Goal: Information Seeking & Learning: Learn about a topic

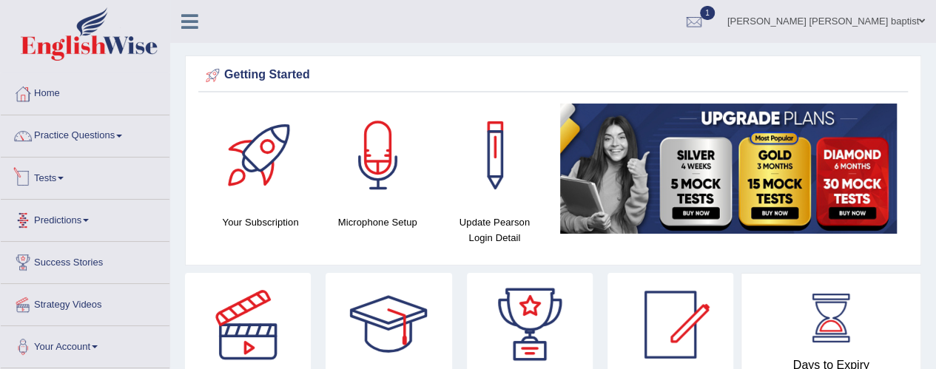
click at [54, 171] on link "Tests" at bounding box center [85, 176] width 169 height 37
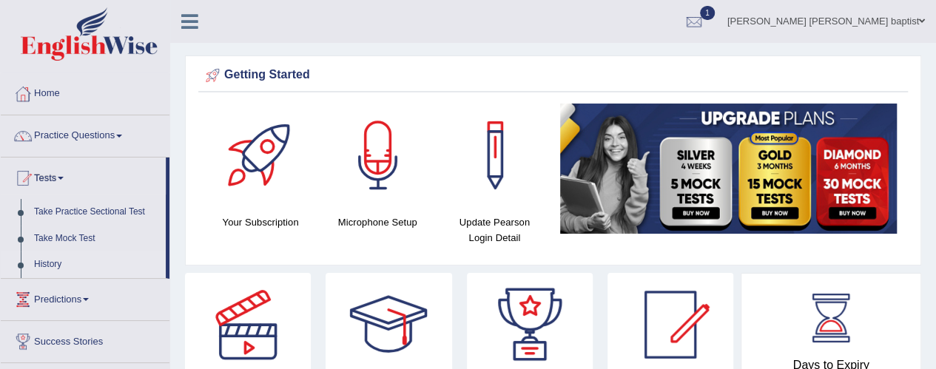
click at [50, 264] on link "History" at bounding box center [96, 265] width 138 height 27
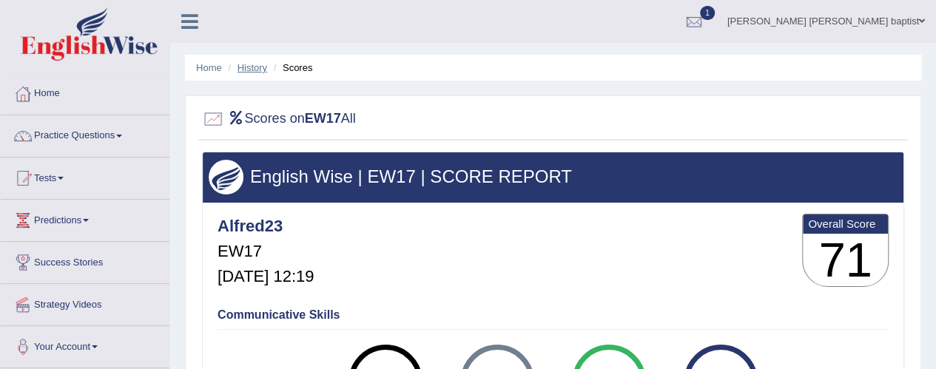
click at [252, 71] on link "History" at bounding box center [252, 67] width 30 height 11
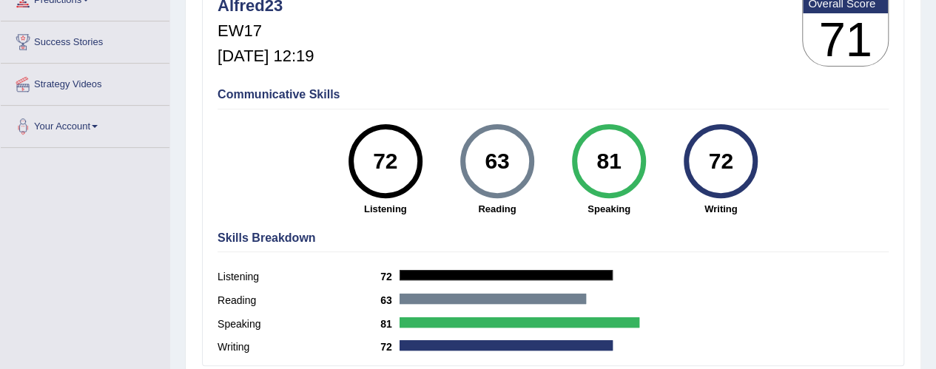
scroll to position [222, 0]
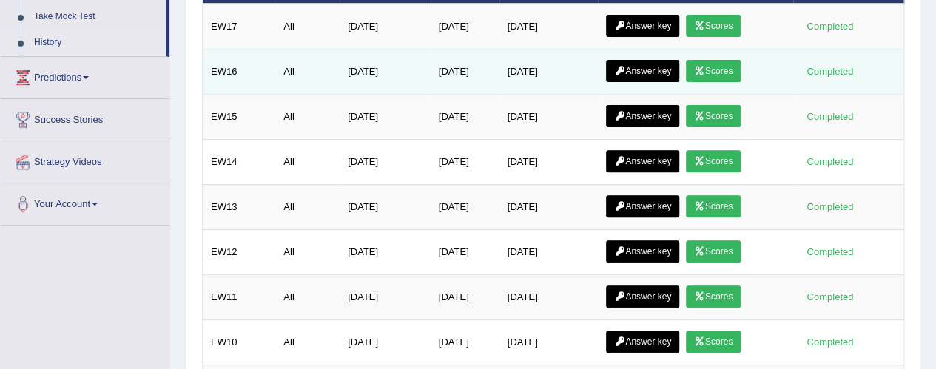
click at [724, 67] on link "Scores" at bounding box center [713, 71] width 55 height 22
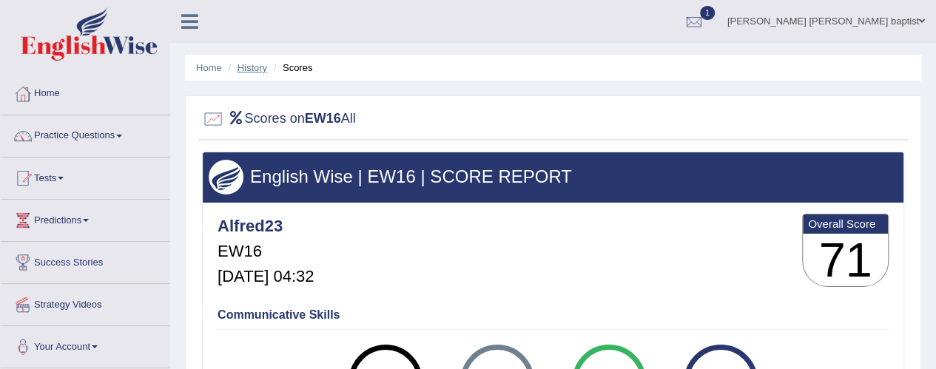
click at [257, 68] on link "History" at bounding box center [252, 67] width 30 height 11
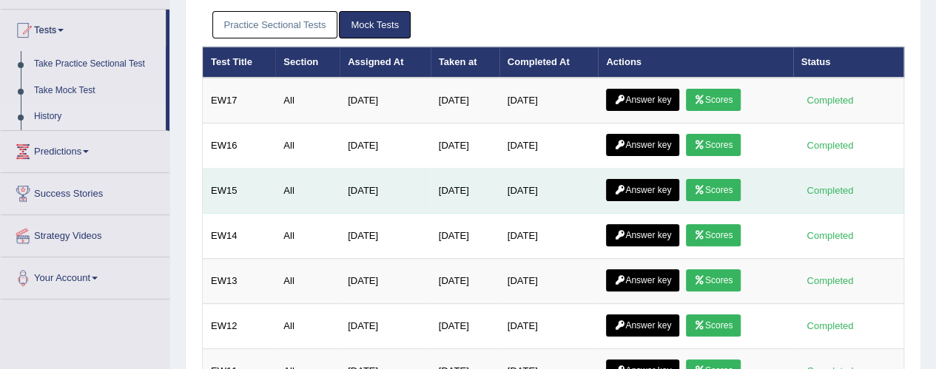
click at [726, 180] on link "Scores" at bounding box center [713, 190] width 55 height 22
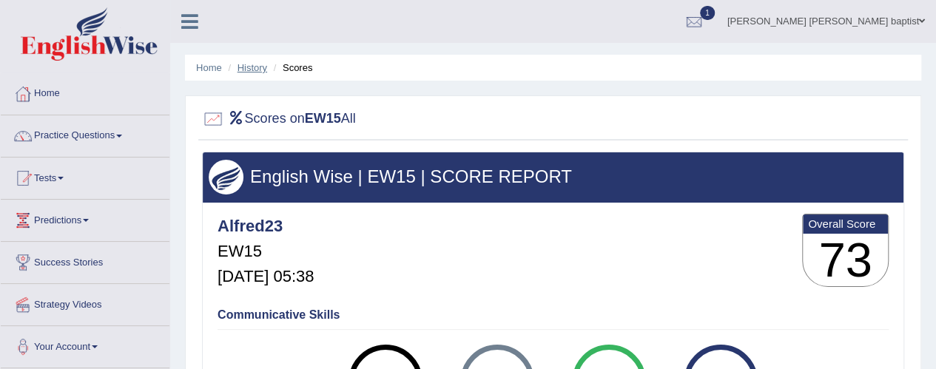
click at [257, 72] on link "History" at bounding box center [252, 67] width 30 height 11
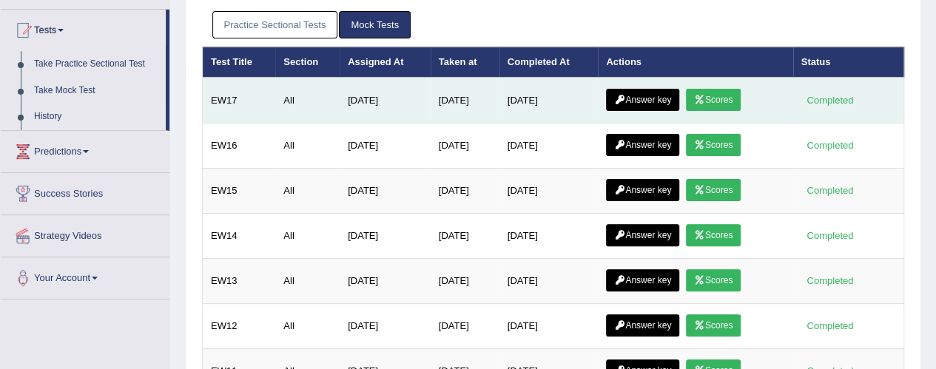
click at [709, 90] on link "Scores" at bounding box center [713, 100] width 55 height 22
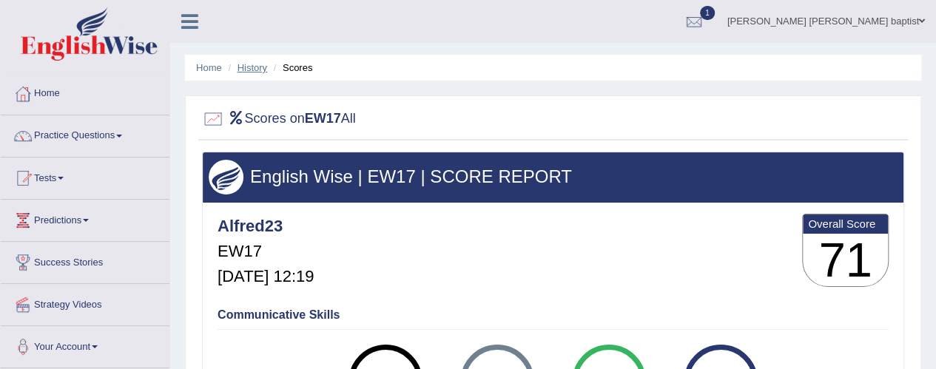
click at [246, 67] on link "History" at bounding box center [252, 67] width 30 height 11
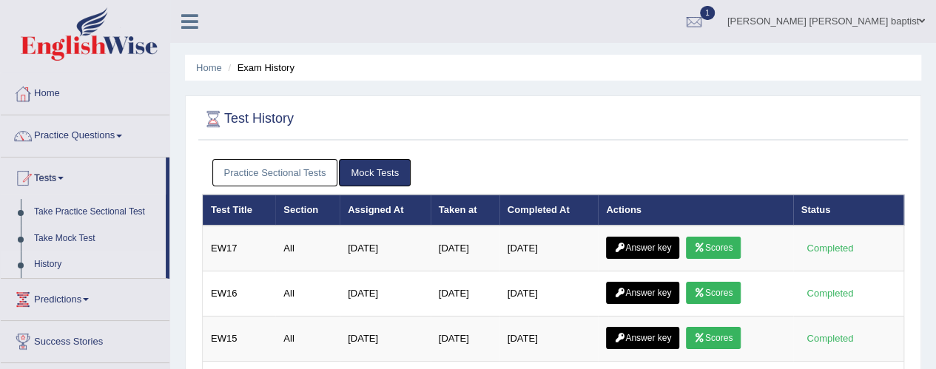
click at [645, 250] on link "Answer key" at bounding box center [642, 248] width 73 height 22
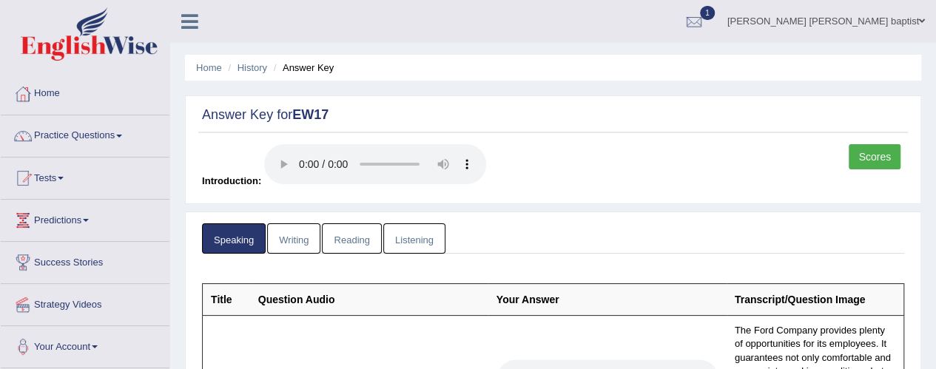
click at [300, 232] on link "Writing" at bounding box center [293, 238] width 53 height 30
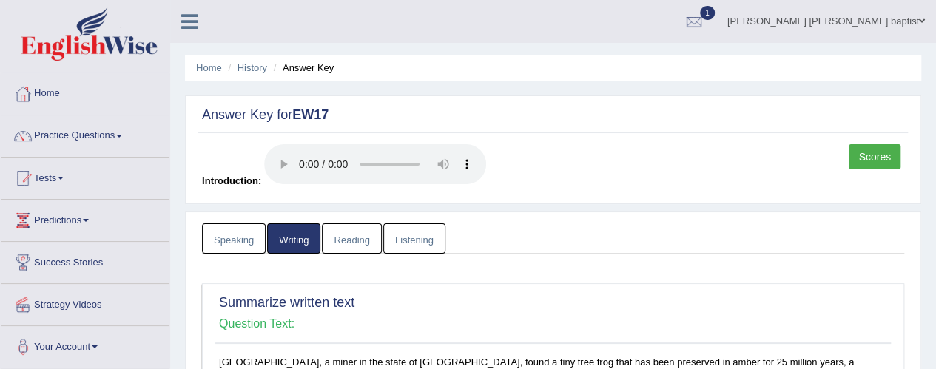
click at [343, 232] on link "Reading" at bounding box center [351, 238] width 59 height 30
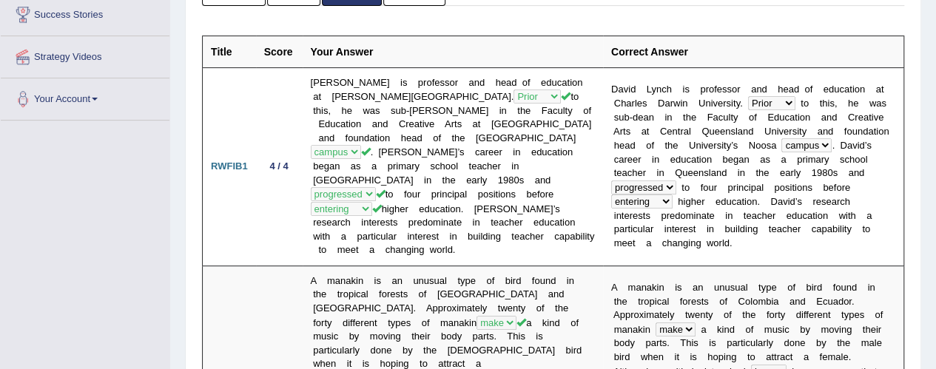
scroll to position [26, 0]
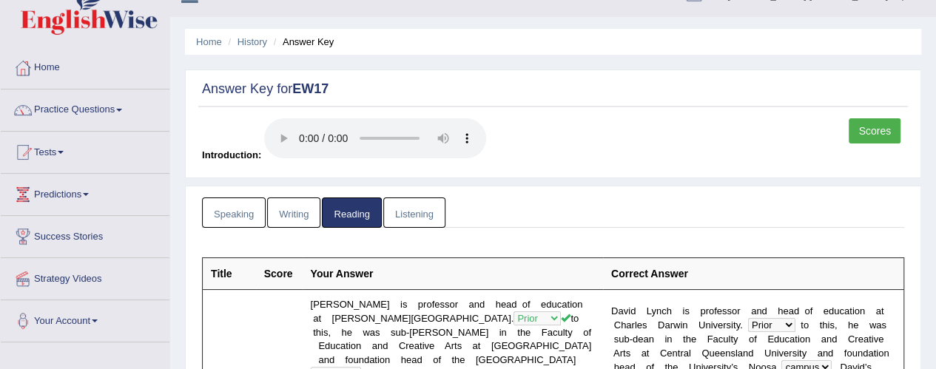
click at [402, 211] on link "Listening" at bounding box center [414, 213] width 62 height 30
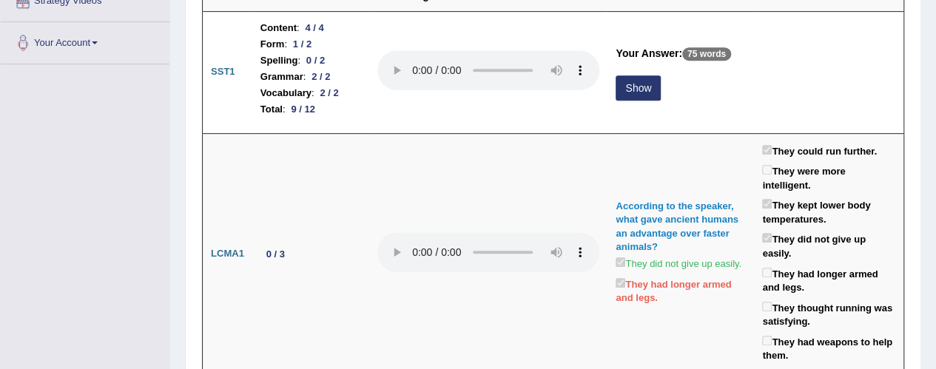
scroll to position [0, 0]
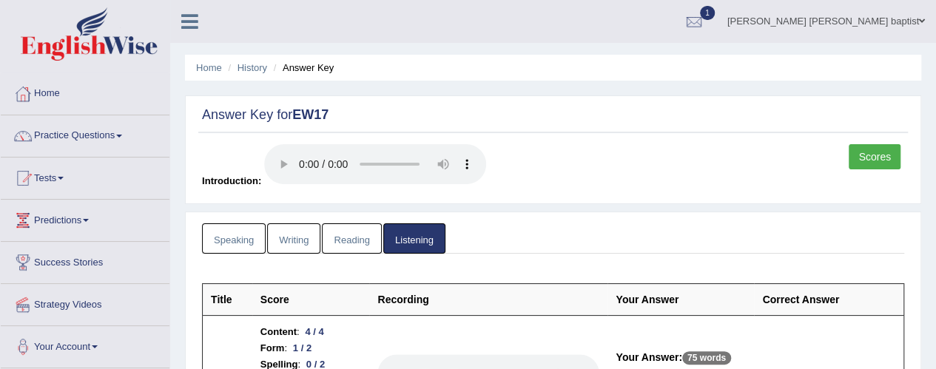
click at [346, 238] on link "Reading" at bounding box center [351, 238] width 59 height 30
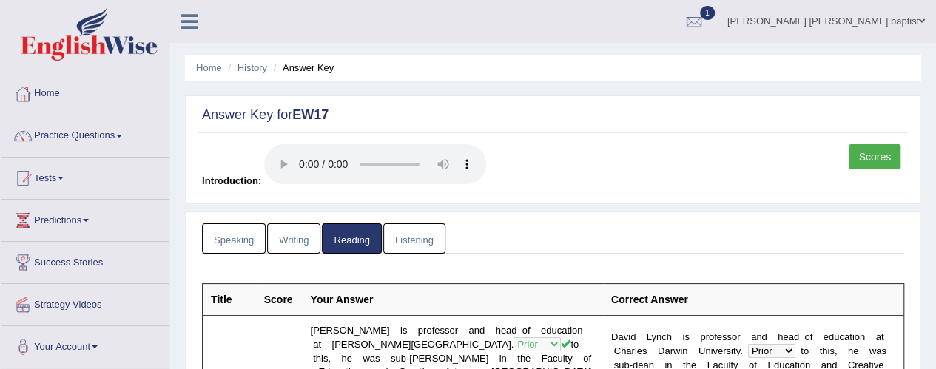
click at [249, 64] on link "History" at bounding box center [252, 67] width 30 height 11
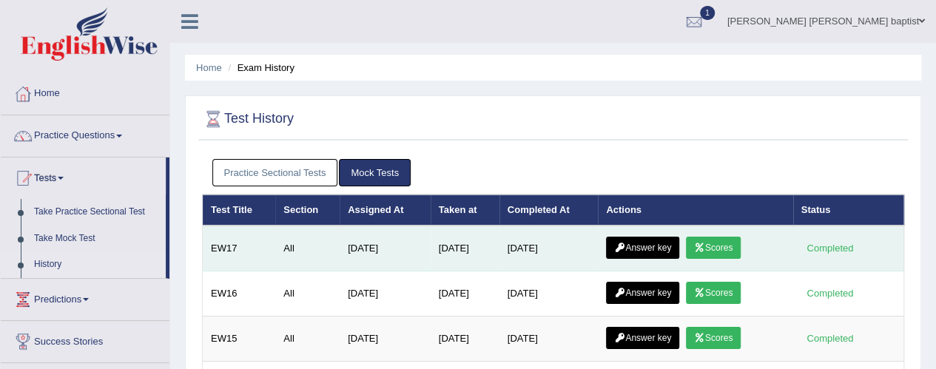
click at [717, 240] on link "Scores" at bounding box center [713, 248] width 55 height 22
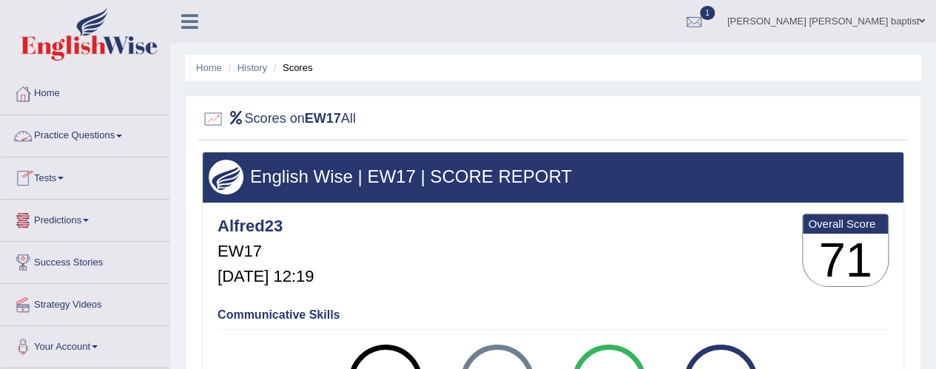
click at [122, 136] on span at bounding box center [119, 136] width 6 height 3
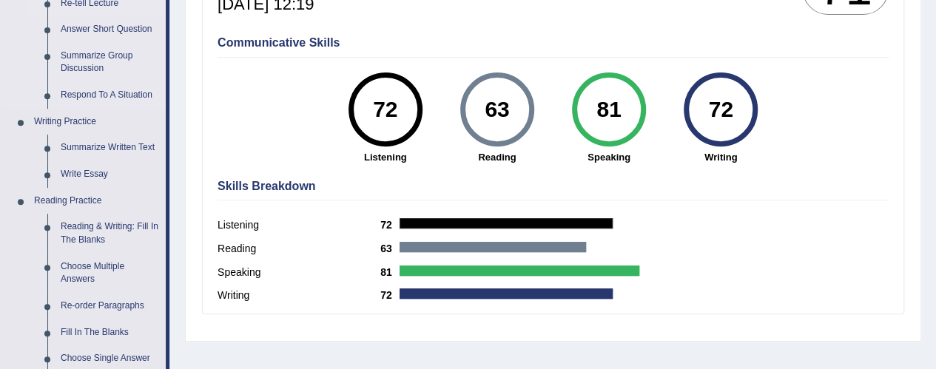
scroll to position [296, 0]
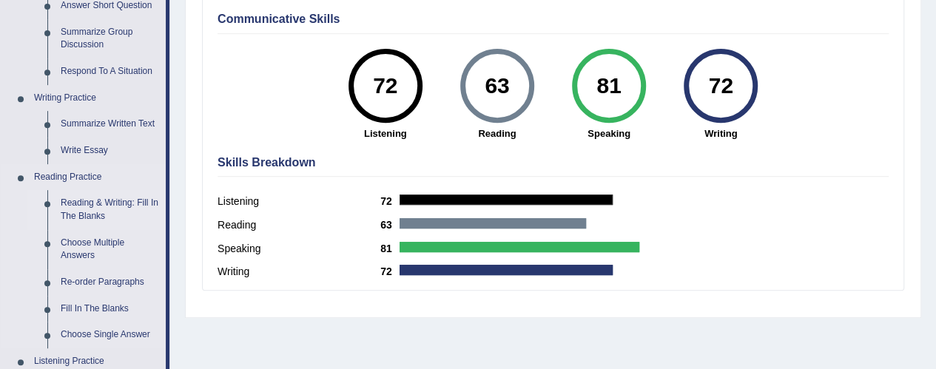
click at [93, 209] on link "Reading & Writing: Fill In The Blanks" at bounding box center [110, 209] width 112 height 39
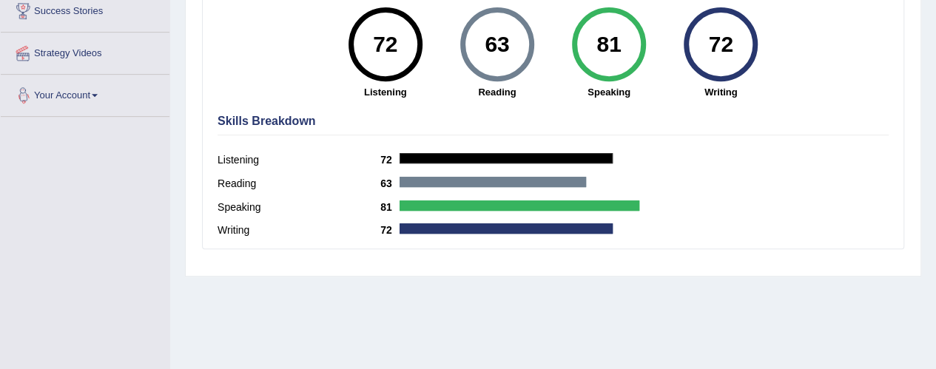
scroll to position [407, 0]
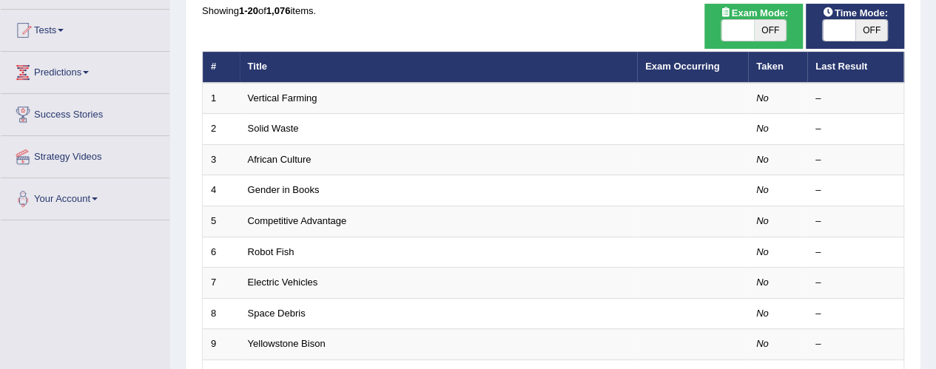
click at [881, 30] on span "OFF" at bounding box center [871, 30] width 33 height 21
checkbox input "true"
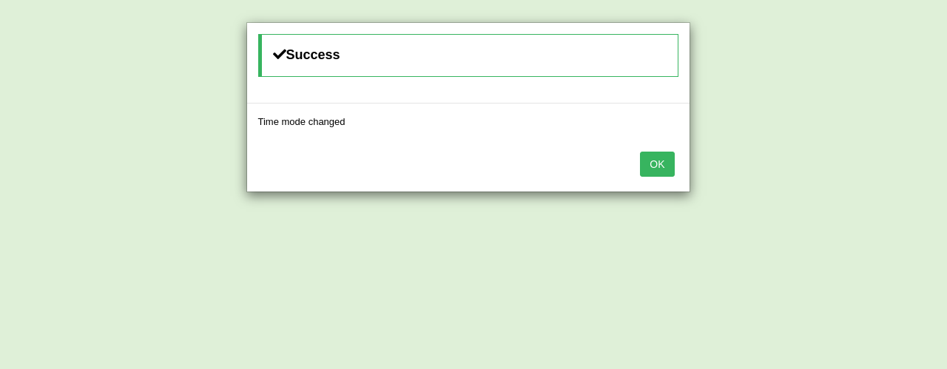
click at [655, 174] on button "OK" at bounding box center [657, 164] width 34 height 25
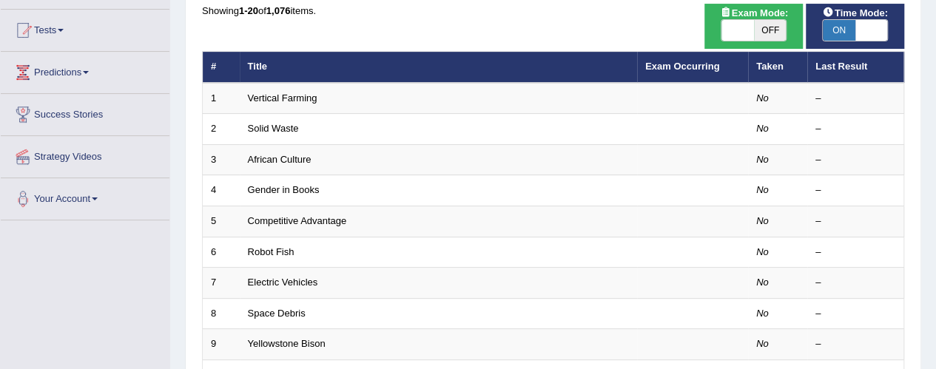
click at [780, 28] on span "OFF" at bounding box center [770, 30] width 33 height 21
checkbox input "true"
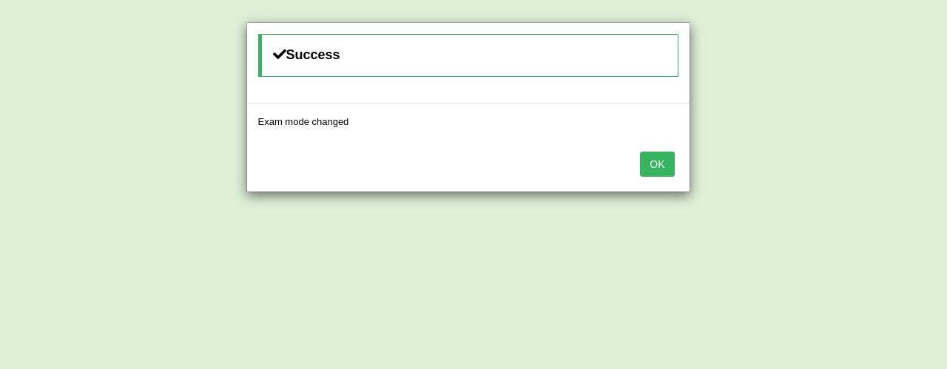
click at [657, 165] on button "OK" at bounding box center [657, 164] width 34 height 25
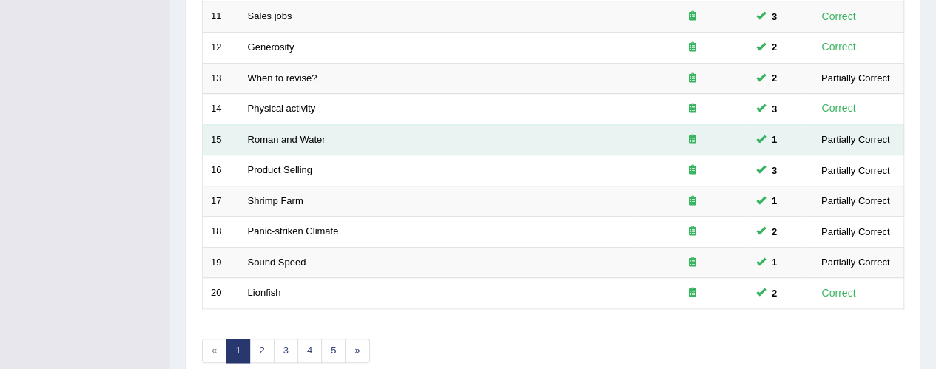
scroll to position [603, 0]
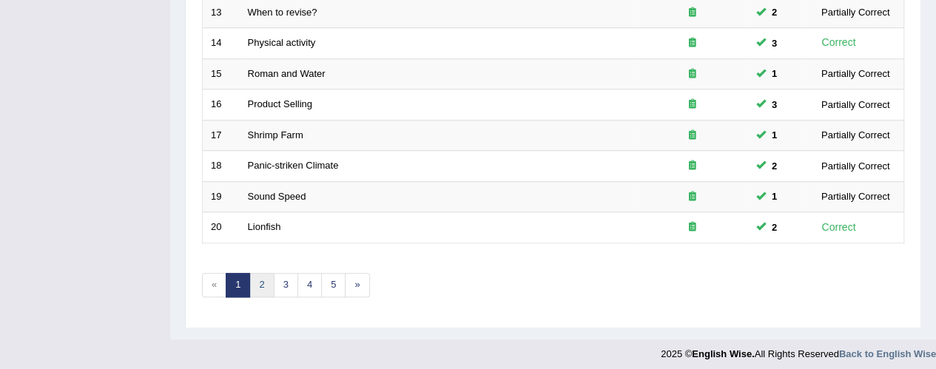
click at [257, 283] on link "2" at bounding box center [261, 285] width 24 height 24
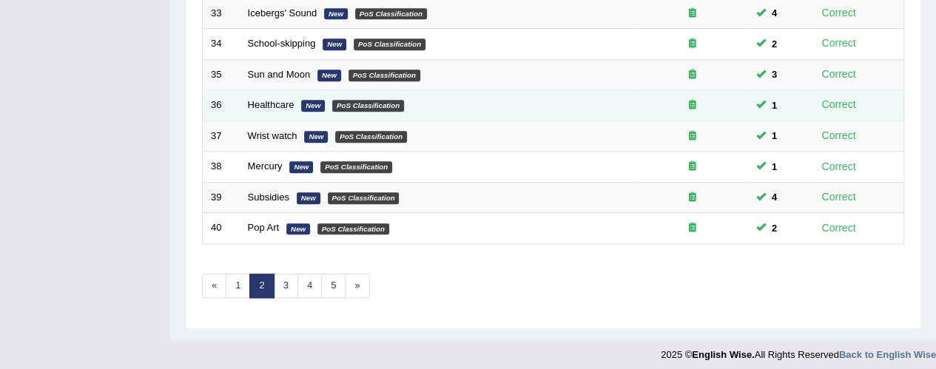
scroll to position [603, 0]
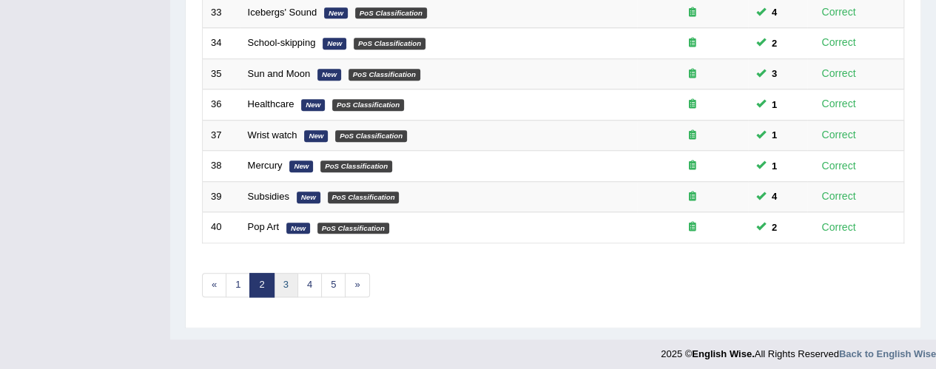
click at [289, 283] on link "3" at bounding box center [286, 285] width 24 height 24
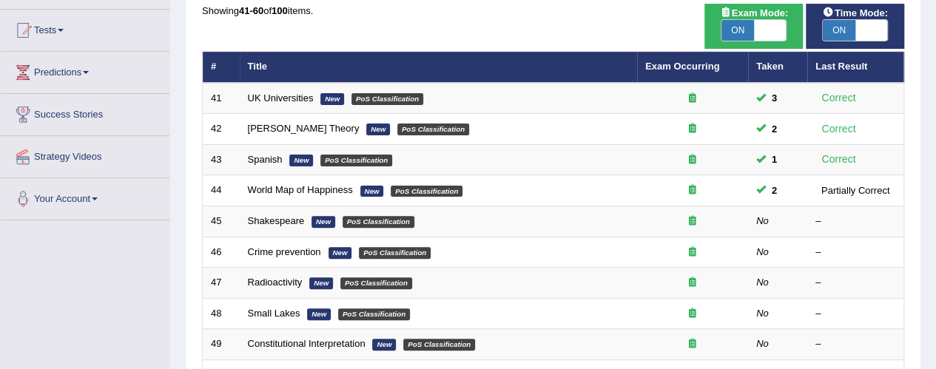
scroll to position [296, 0]
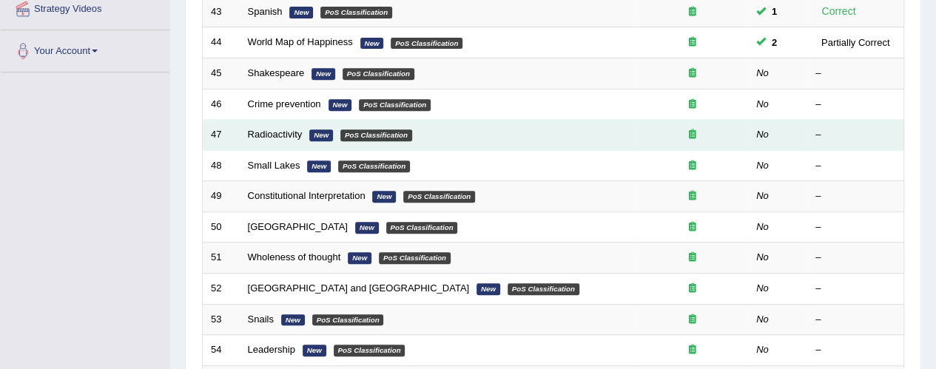
drag, startPoint x: 474, startPoint y: 132, endPoint x: 482, endPoint y: 118, distance: 15.2
click at [481, 120] on td "Radioactivity New PoS Classification" at bounding box center [438, 135] width 397 height 31
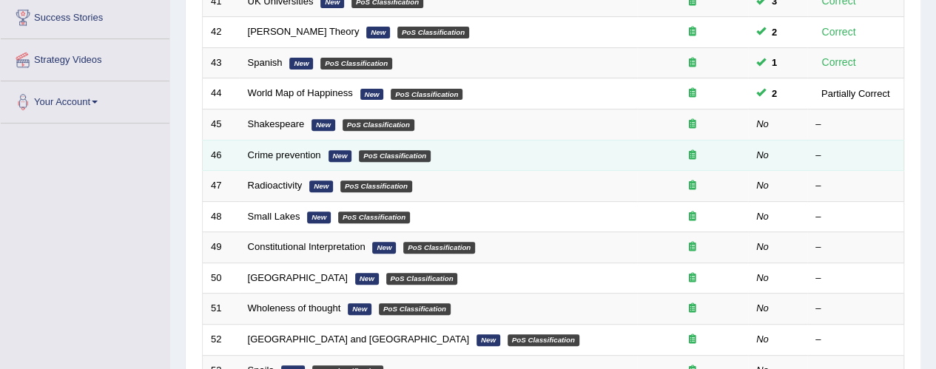
scroll to position [222, 0]
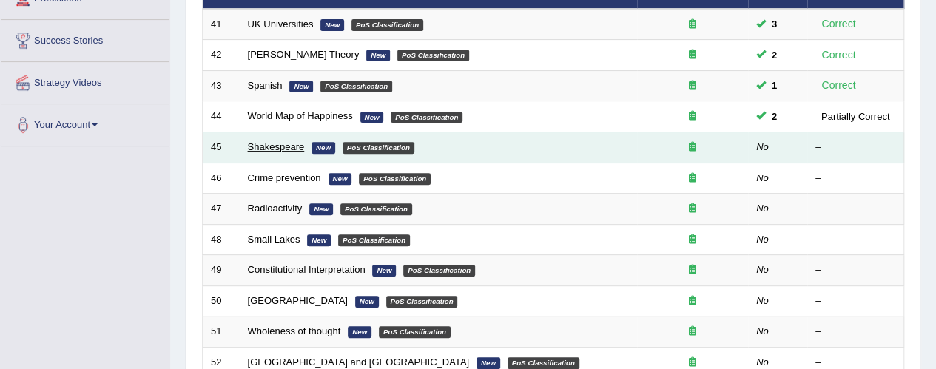
click at [291, 146] on link "Shakespeare" at bounding box center [276, 146] width 57 height 11
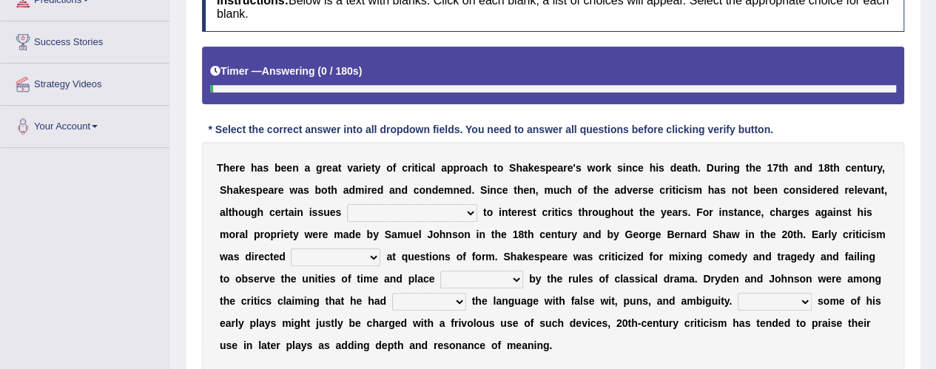
scroll to position [222, 0]
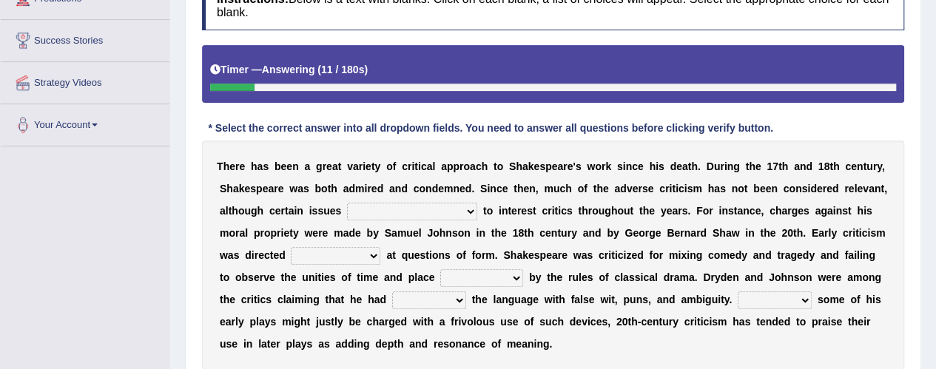
click at [465, 212] on select "have continued would have continued being continued continued" at bounding box center [412, 212] width 130 height 18
select select "would have continued"
click at [347, 203] on select "have continued would have continued being continued continued" at bounding box center [412, 212] width 130 height 18
click at [361, 258] on select "consecutively primarily hardly solely" at bounding box center [336, 256] width 90 height 18
select select "solely"
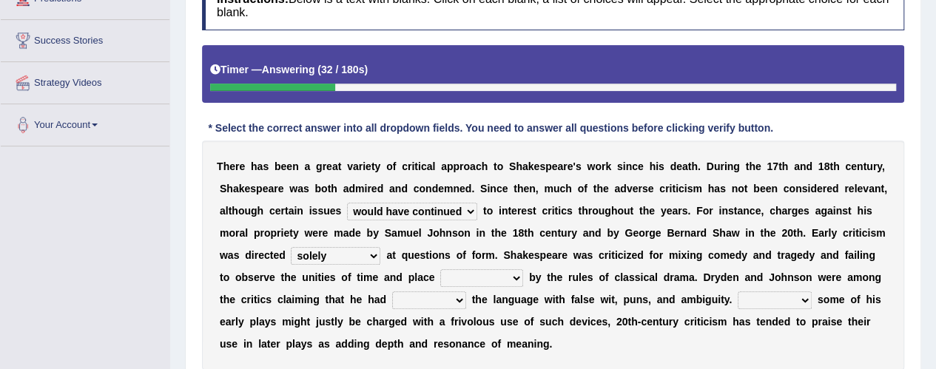
click at [291, 247] on select "consecutively primarily hardly solely" at bounding box center [336, 256] width 90 height 18
click at [496, 278] on select "subscribed documented described prescribed" at bounding box center [481, 278] width 83 height 18
select select "described"
click at [440, 269] on select "subscribed documented described prescribed" at bounding box center [481, 278] width 83 height 18
click at [434, 298] on select "versed referred transverse corrupted" at bounding box center [429, 300] width 74 height 18
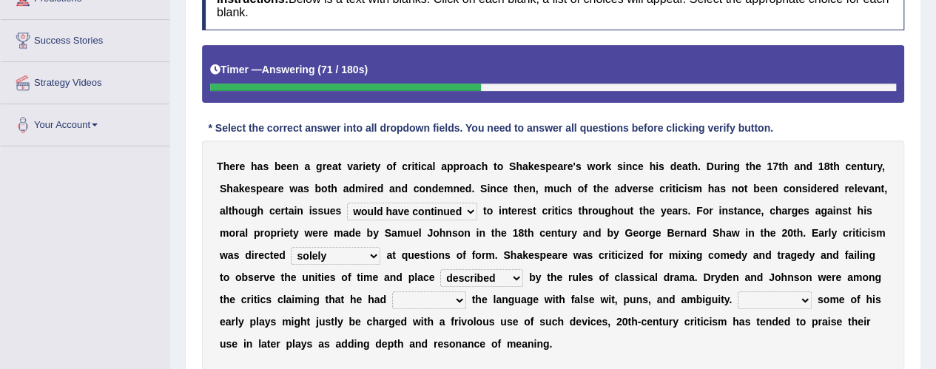
select select "referred"
click at [392, 291] on select "versed referred transverse corrupted" at bounding box center [429, 300] width 74 height 18
click at [777, 297] on select "Since Because That While" at bounding box center [775, 300] width 74 height 18
select select "While"
click at [738, 291] on select "Since Because That While" at bounding box center [775, 300] width 74 height 18
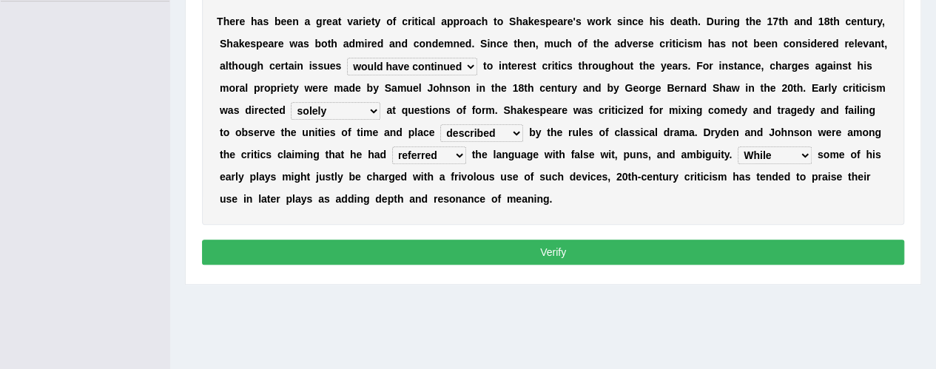
scroll to position [370, 0]
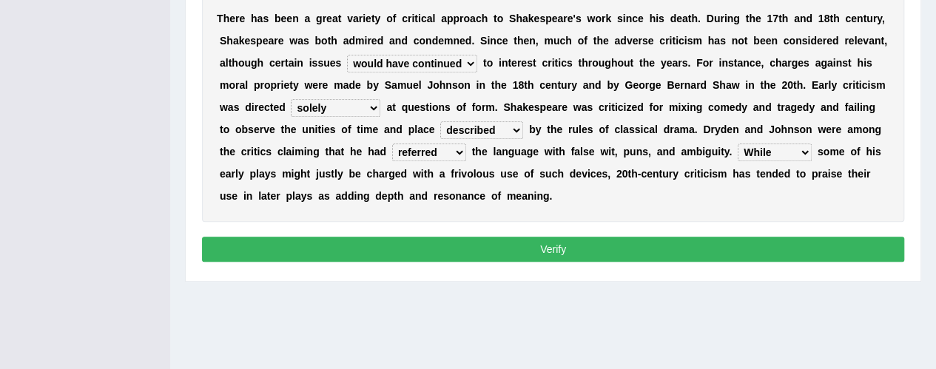
click at [542, 244] on button "Verify" at bounding box center [553, 249] width 702 height 25
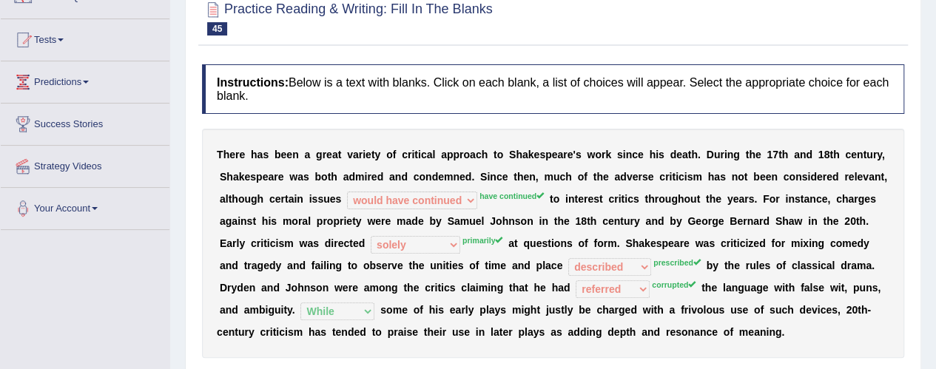
scroll to position [53, 0]
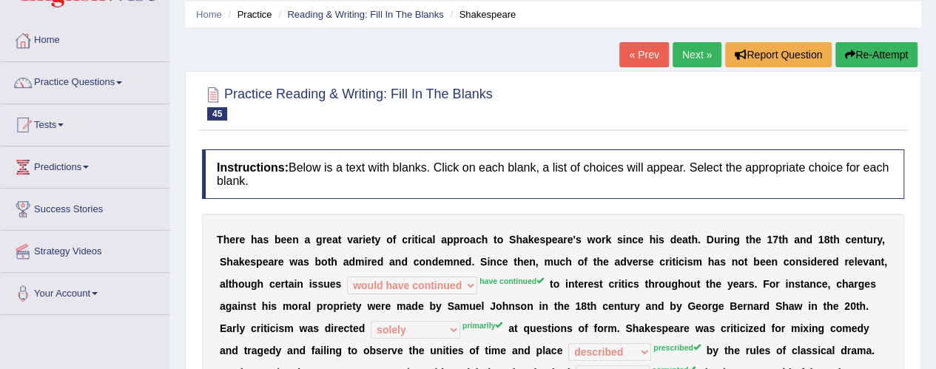
click at [706, 55] on link "Next »" at bounding box center [696, 54] width 49 height 25
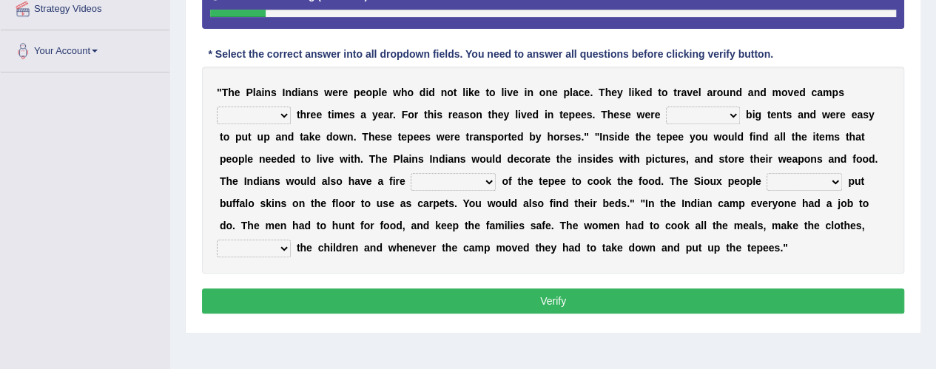
click at [288, 115] on select "at least fewer than at most less than" at bounding box center [254, 116] width 74 height 18
select select "at least"
click at [217, 107] on select "at least fewer than at most less than" at bounding box center [254, 116] width 74 height 18
click at [729, 111] on select "both alike like otherwise" at bounding box center [703, 116] width 74 height 18
select select "like"
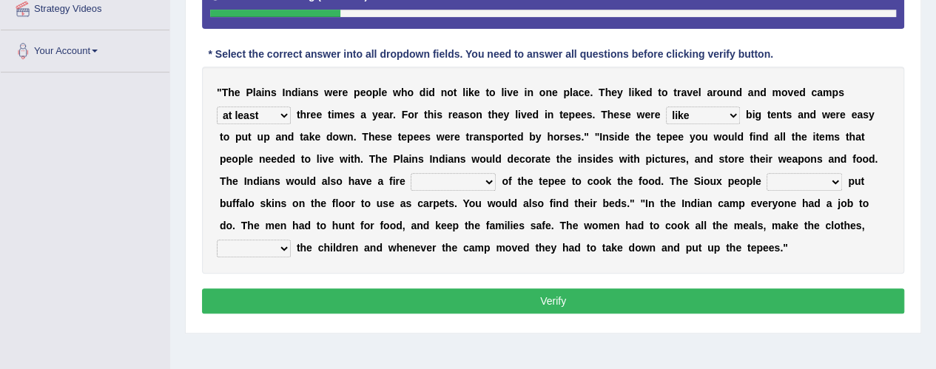
click at [666, 107] on select "both alike like otherwise" at bounding box center [703, 116] width 74 height 18
click at [455, 180] on select "on the top in spite in the middle in terms" at bounding box center [453, 182] width 85 height 18
select select "in the middle"
click at [411, 173] on select "on the top in spite in the middle in terms" at bounding box center [453, 182] width 85 height 18
click at [805, 183] on select "akin to preferred used to have yet to" at bounding box center [803, 182] width 75 height 18
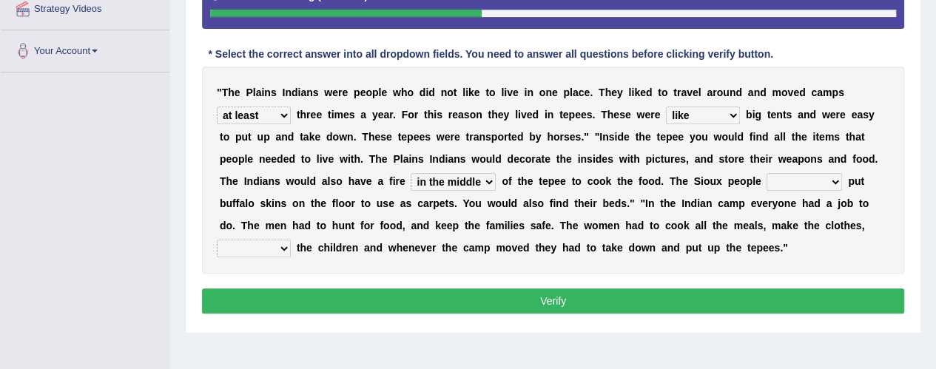
select select "used to"
click at [766, 173] on select "akin to preferred used to have yet to" at bounding box center [803, 182] width 75 height 18
click at [277, 243] on select "stand for take care look after sit about" at bounding box center [254, 249] width 74 height 18
select select "look after"
click at [217, 240] on select "stand for take care look after sit about" at bounding box center [254, 249] width 74 height 18
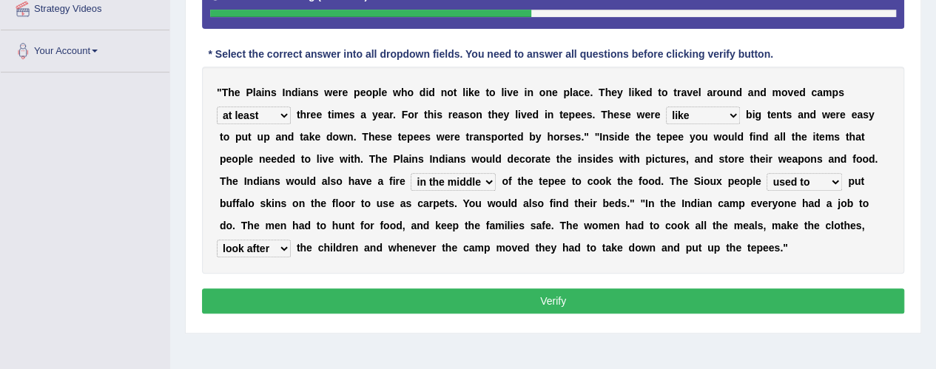
click at [493, 291] on button "Verify" at bounding box center [553, 301] width 702 height 25
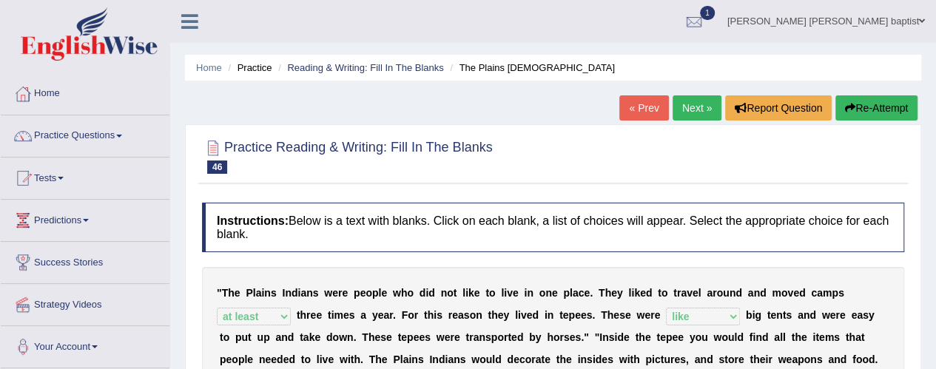
click at [698, 111] on link "Next »" at bounding box center [696, 107] width 49 height 25
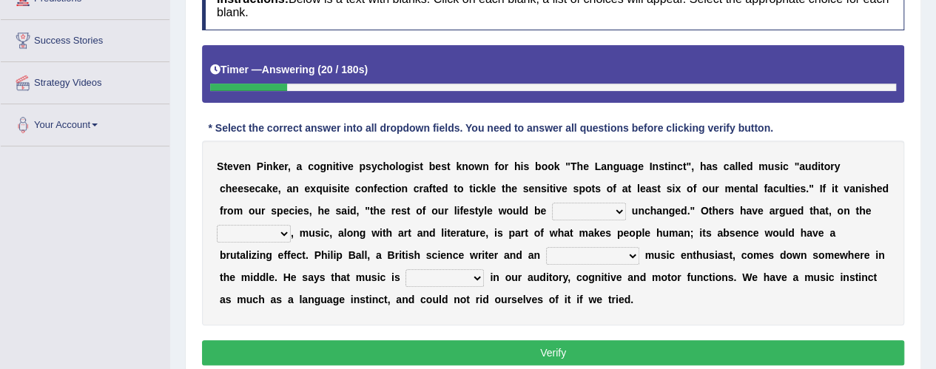
click at [616, 212] on select "rarely cynically nearing virtually" at bounding box center [589, 212] width 74 height 18
select select "nearing"
click at [552, 203] on select "rarely cynically nearing virtually" at bounding box center [589, 212] width 74 height 18
click at [283, 240] on select "end contrary whole top" at bounding box center [254, 234] width 74 height 18
select select "contrary"
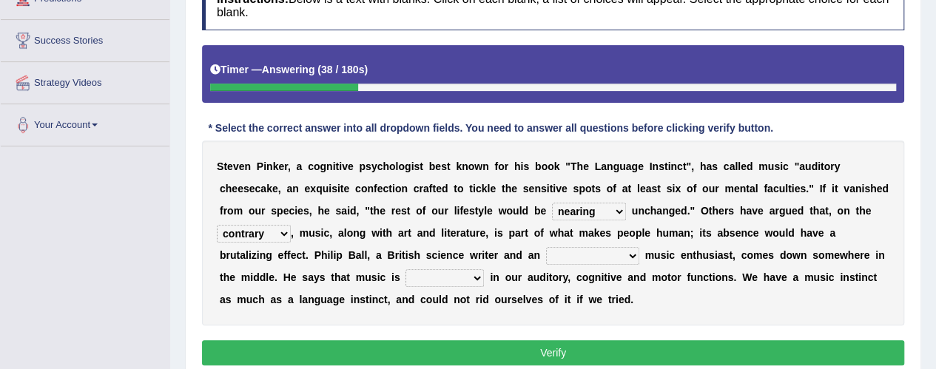
click at [217, 225] on select "end contrary whole top" at bounding box center [254, 234] width 74 height 18
click at [627, 255] on select "pretentious presumptuous ambitious avid" at bounding box center [592, 256] width 93 height 18
select select "ambitious"
click at [546, 247] on select "pretentious presumptuous ambitious avid" at bounding box center [592, 256] width 93 height 18
click at [472, 274] on select "enacted installed empowered ingrained" at bounding box center [444, 278] width 78 height 18
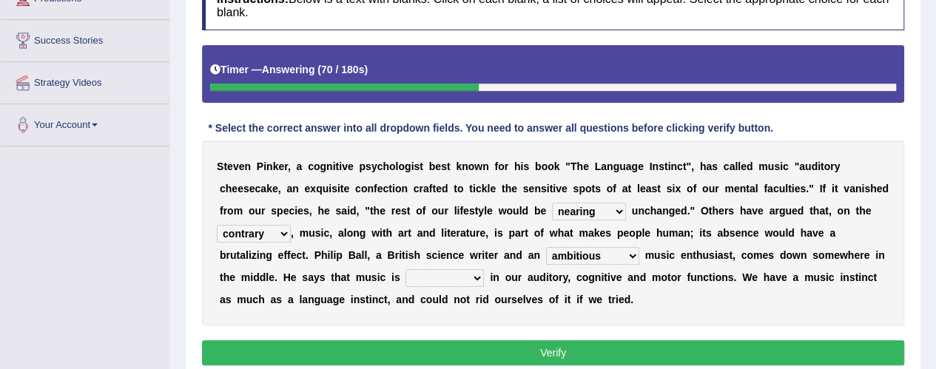
select select "installed"
click at [405, 269] on select "enacted installed empowered ingrained" at bounding box center [444, 278] width 78 height 18
click at [553, 343] on button "Verify" at bounding box center [553, 352] width 702 height 25
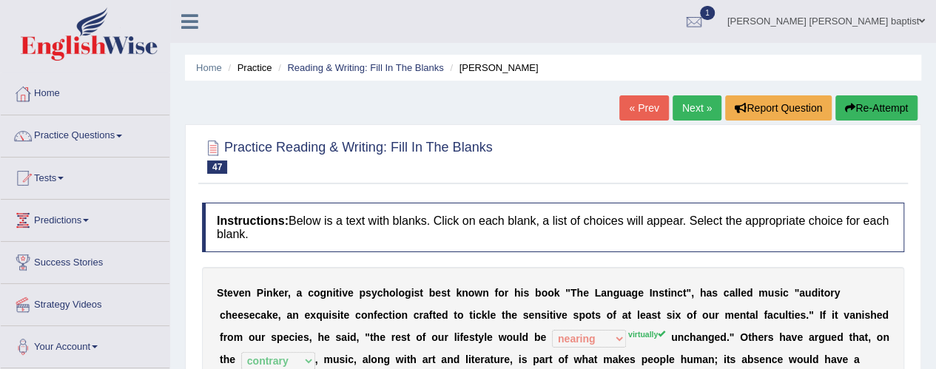
click at [703, 101] on link "Next »" at bounding box center [696, 107] width 49 height 25
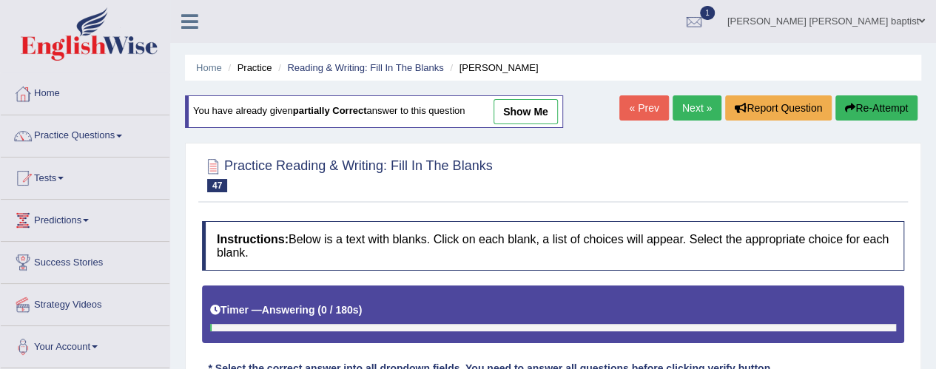
click at [896, 106] on button "Re-Attempt" at bounding box center [876, 107] width 82 height 25
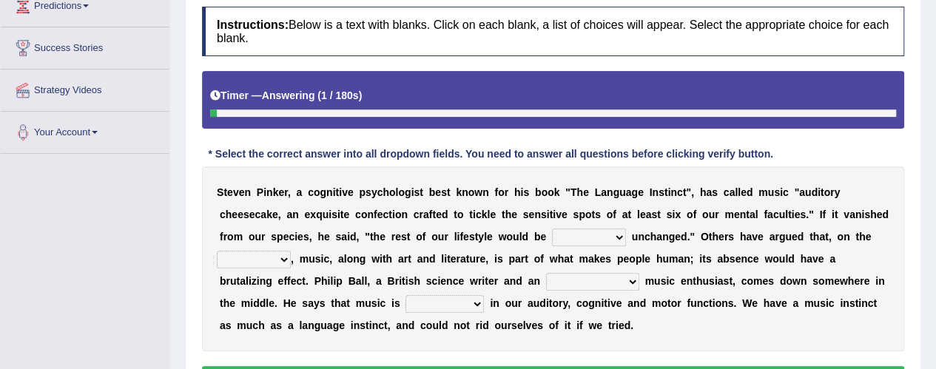
scroll to position [296, 0]
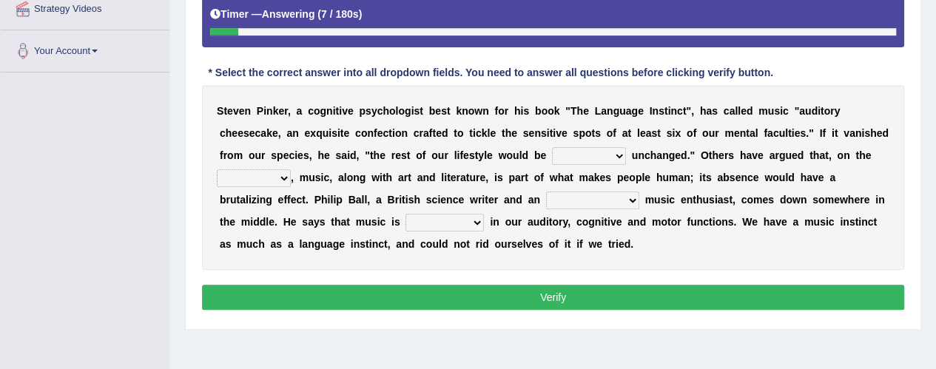
click at [622, 152] on select "rarely cynically nearing virtually" at bounding box center [589, 156] width 74 height 18
select select "virtually"
click at [552, 147] on select "rarely cynically nearing virtually" at bounding box center [589, 156] width 74 height 18
click at [286, 174] on select "end contrary whole top" at bounding box center [254, 178] width 74 height 18
select select "contrary"
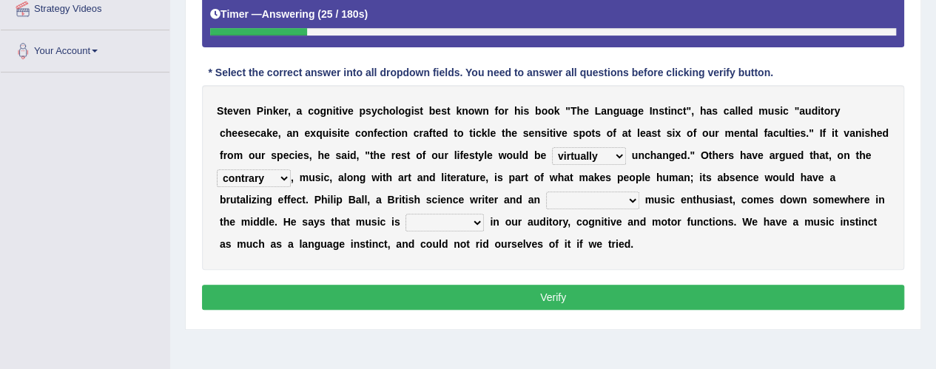
click at [217, 169] on select "end contrary whole top" at bounding box center [254, 178] width 74 height 18
click at [623, 200] on select "pretentious presumptuous ambitious avid" at bounding box center [592, 201] width 93 height 18
select select "avid"
click at [546, 192] on select "pretentious presumptuous ambitious avid" at bounding box center [592, 201] width 93 height 18
click at [476, 220] on select "enacted installed empowered ingrained" at bounding box center [444, 223] width 78 height 18
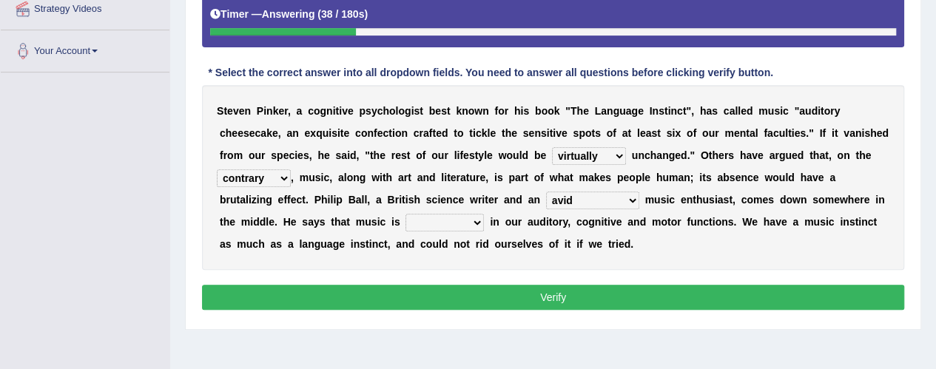
select select "ingrained"
click at [405, 214] on select "enacted installed empowered ingrained" at bounding box center [444, 223] width 78 height 18
click at [503, 290] on button "Verify" at bounding box center [553, 297] width 702 height 25
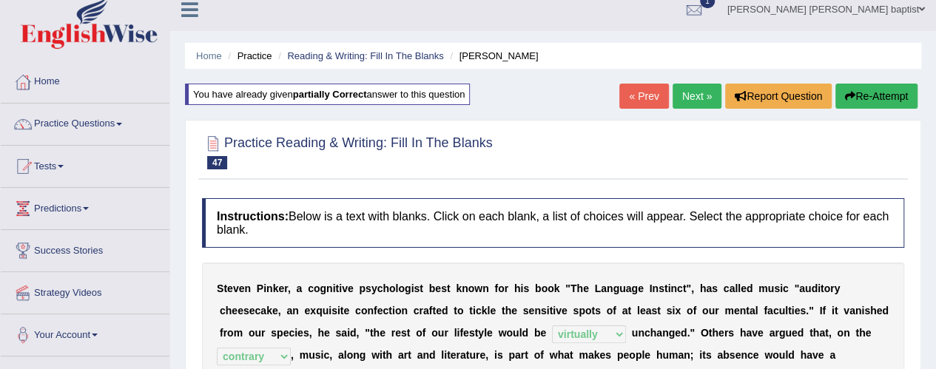
scroll to position [0, 0]
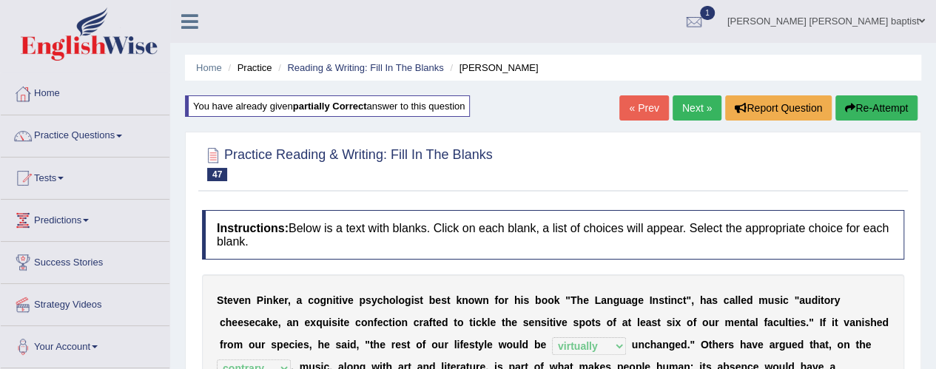
click at [703, 112] on link "Next »" at bounding box center [696, 107] width 49 height 25
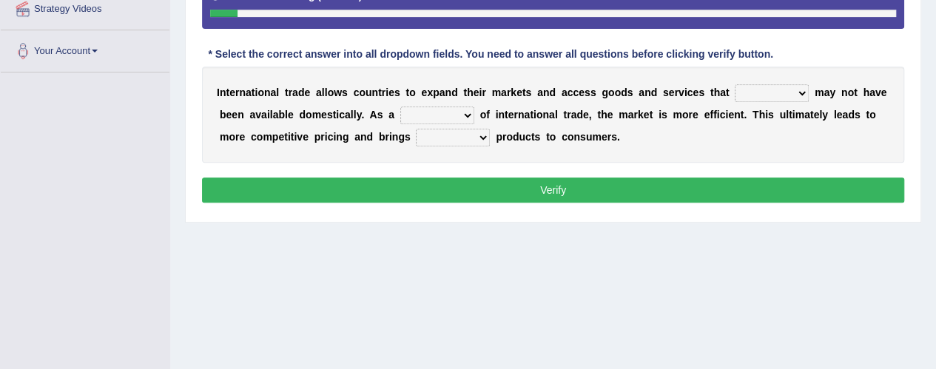
click at [793, 85] on select "either thus otherwise likely" at bounding box center [772, 93] width 74 height 18
select select "otherwise"
click at [735, 84] on select "either thus otherwise likely" at bounding box center [772, 93] width 74 height 18
click at [465, 116] on select "result prelude degree delegation" at bounding box center [437, 116] width 74 height 18
select select "result"
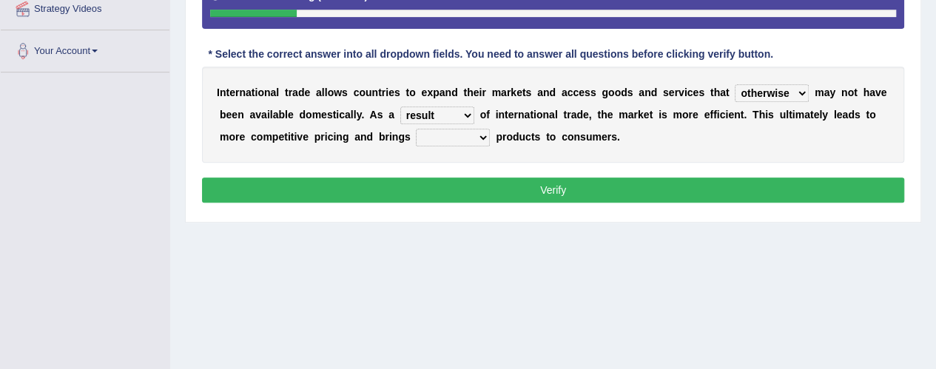
click at [400, 107] on select "result prelude degree delegation" at bounding box center [437, 116] width 74 height 18
click at [480, 140] on select "cheaper newer all novel" at bounding box center [453, 138] width 74 height 18
select select "cheaper"
click at [416, 129] on select "cheaper newer all novel" at bounding box center [453, 138] width 74 height 18
click at [508, 190] on button "Verify" at bounding box center [553, 190] width 702 height 25
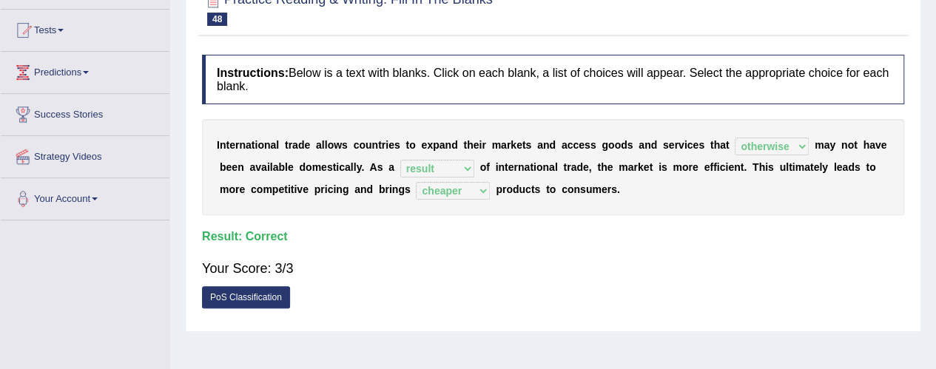
scroll to position [74, 0]
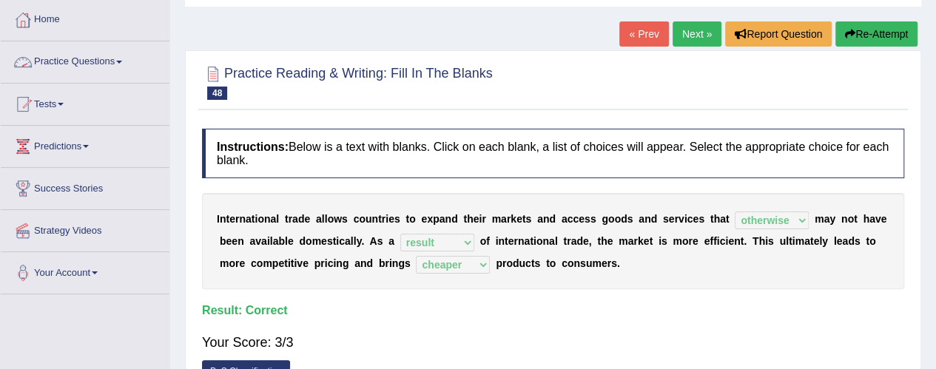
click at [124, 67] on link "Practice Questions" at bounding box center [85, 59] width 169 height 37
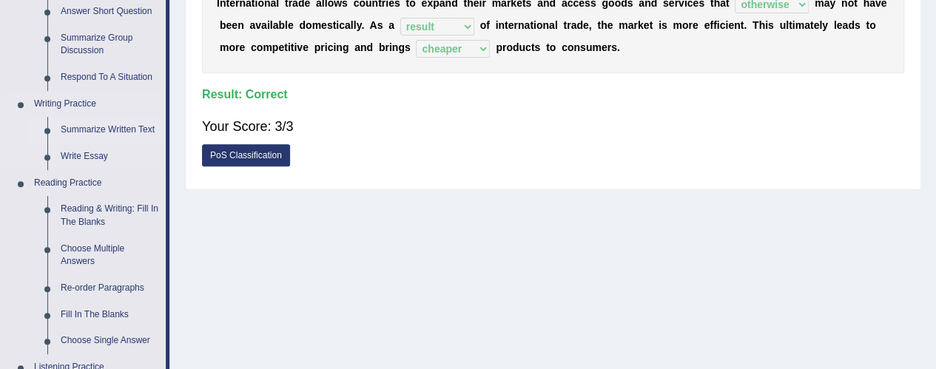
scroll to position [370, 0]
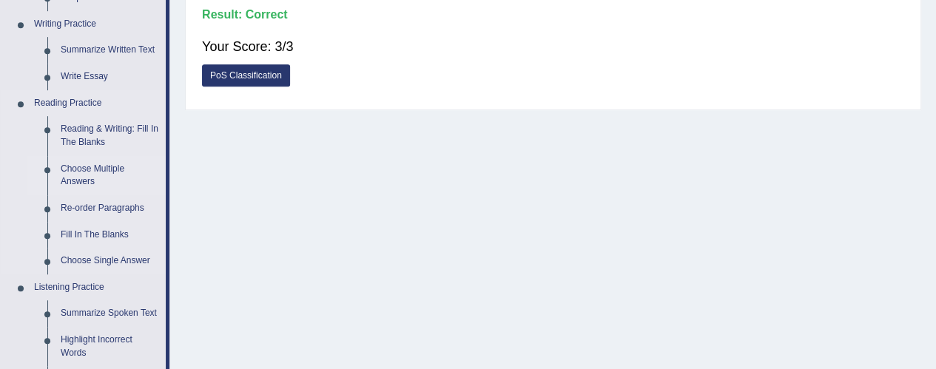
click at [87, 178] on link "Choose Multiple Answers" at bounding box center [110, 175] width 112 height 39
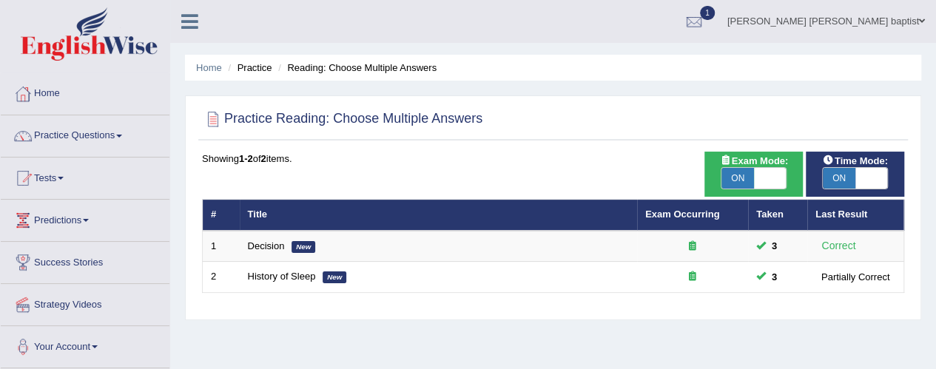
click at [738, 178] on span "ON" at bounding box center [737, 178] width 33 height 21
checkbox input "false"
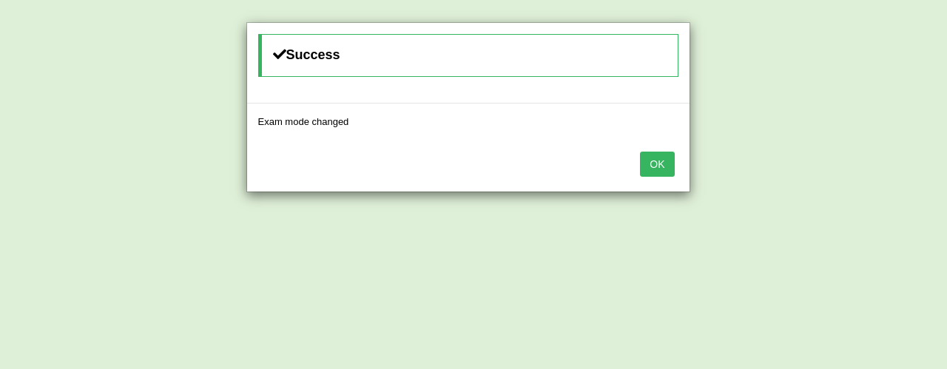
click at [661, 168] on button "OK" at bounding box center [657, 164] width 34 height 25
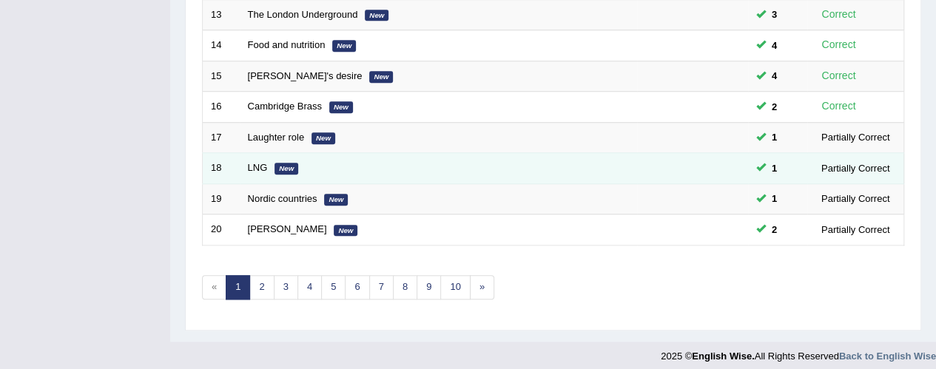
scroll to position [603, 0]
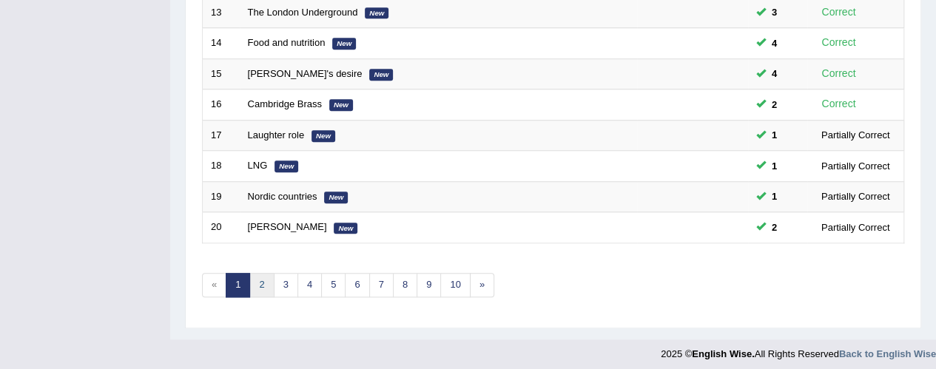
click at [257, 280] on link "2" at bounding box center [261, 285] width 24 height 24
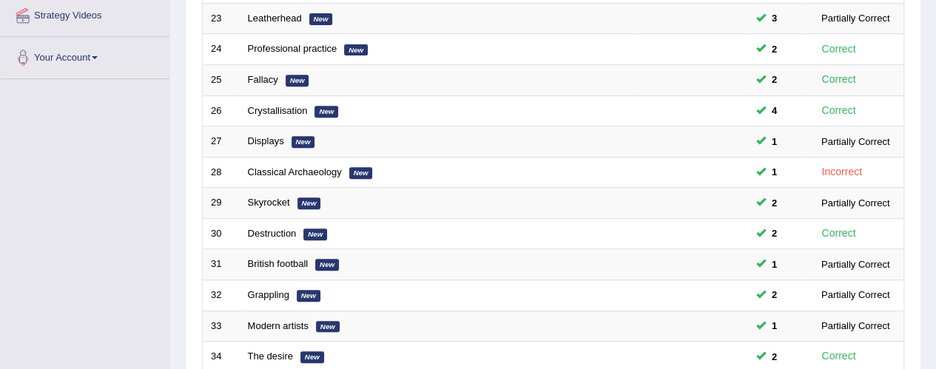
scroll to position [444, 0]
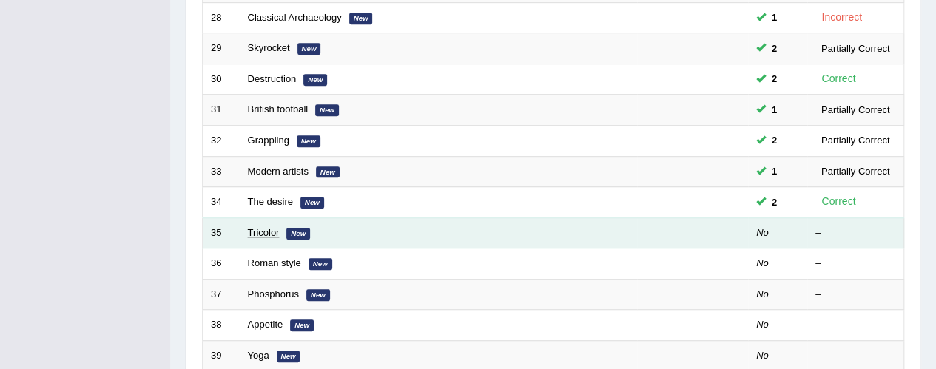
click at [258, 229] on link "Tricolor" at bounding box center [264, 232] width 32 height 11
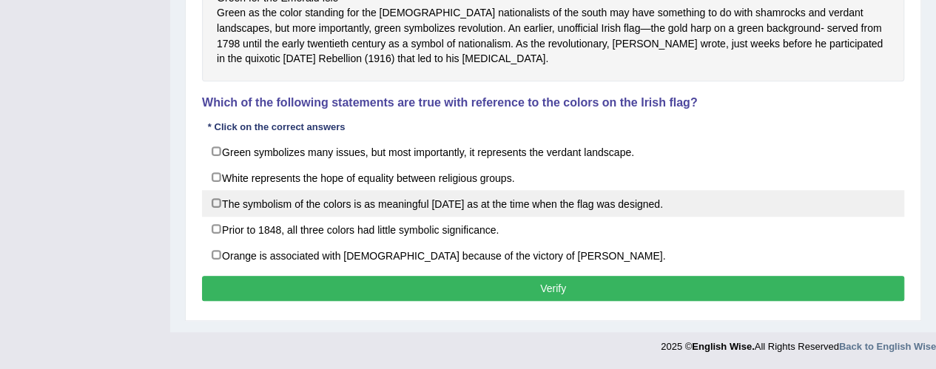
scroll to position [568, 0]
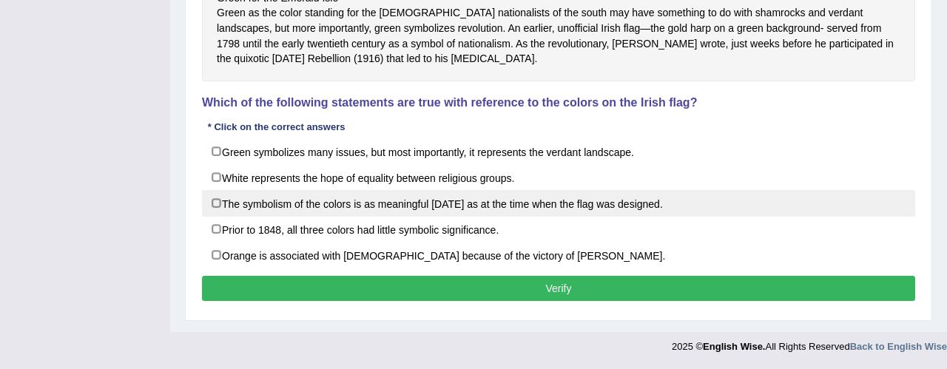
click at [219, 210] on div "Green symbolizes many issues, but most importantly, it represents the verdant l…" at bounding box center [558, 203] width 713 height 130
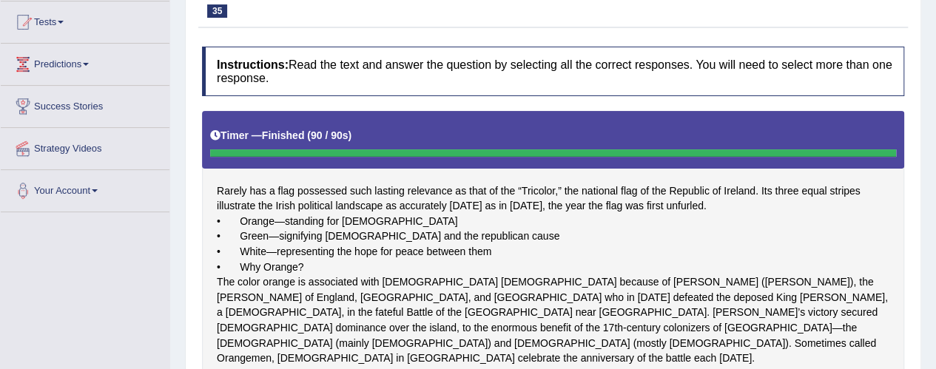
scroll to position [50, 0]
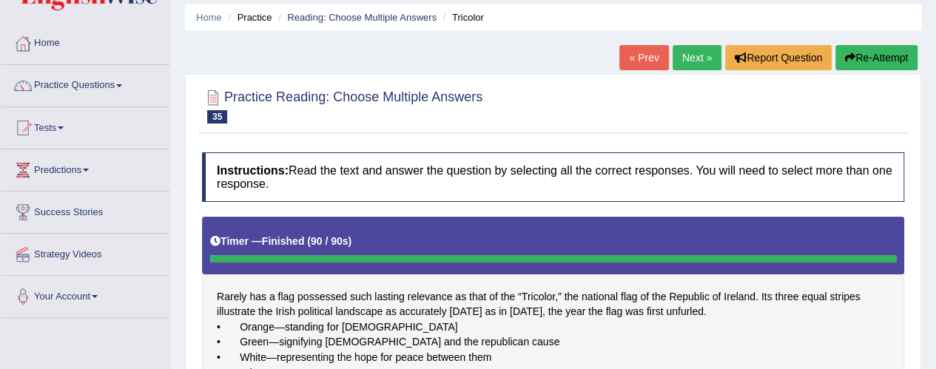
click at [873, 55] on button "Re-Attempt" at bounding box center [876, 57] width 82 height 25
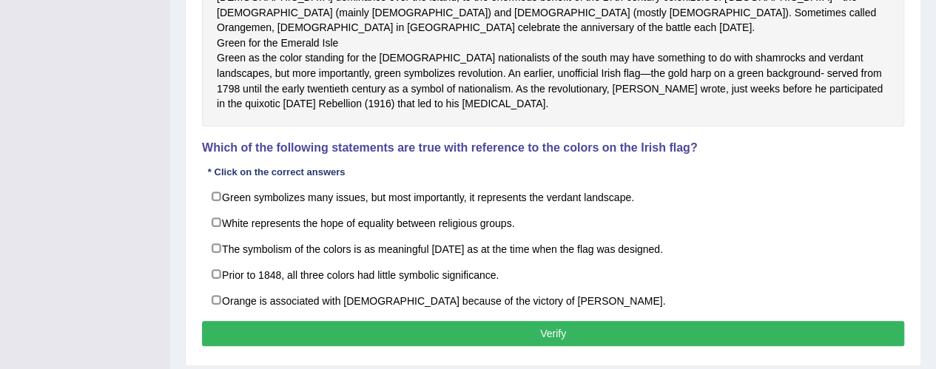
scroll to position [636, 0]
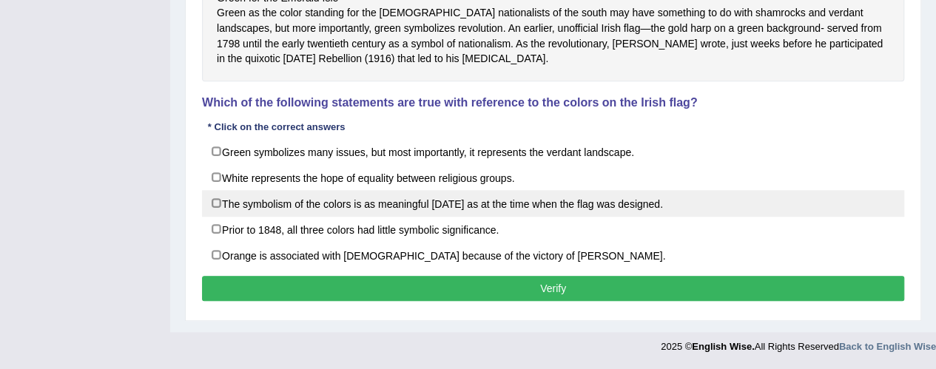
click at [218, 209] on label "The symbolism of the colors is as meaningful [DATE] as at the time when the fla…" at bounding box center [553, 203] width 702 height 27
checkbox input "true"
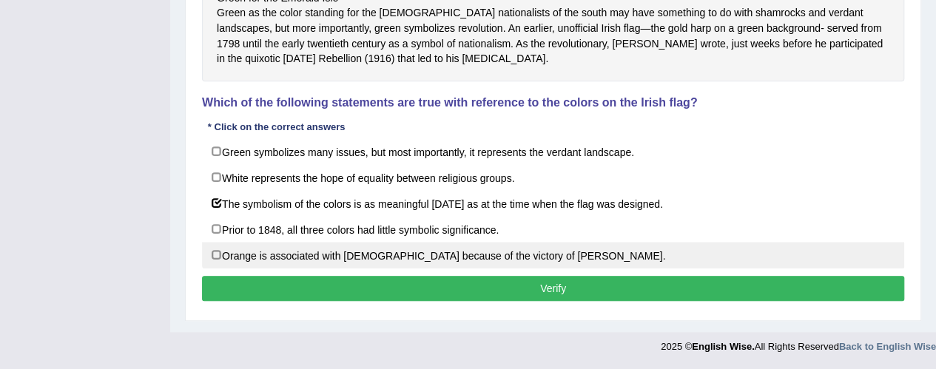
click at [207, 249] on label "Orange is associated with [DEMOGRAPHIC_DATA] because of the victory of [PERSON_…" at bounding box center [553, 255] width 702 height 27
checkbox input "true"
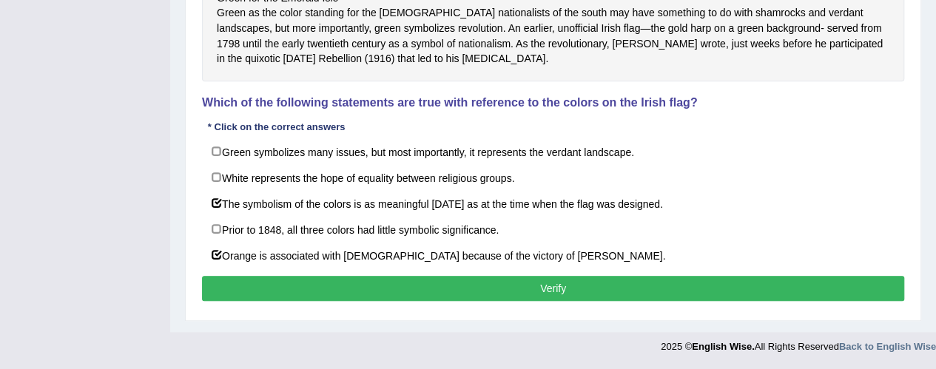
click at [467, 290] on button "Verify" at bounding box center [553, 288] width 702 height 25
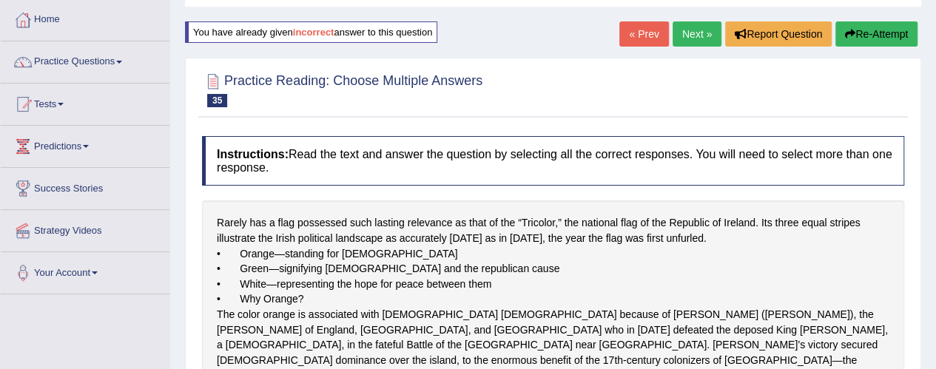
scroll to position [0, 0]
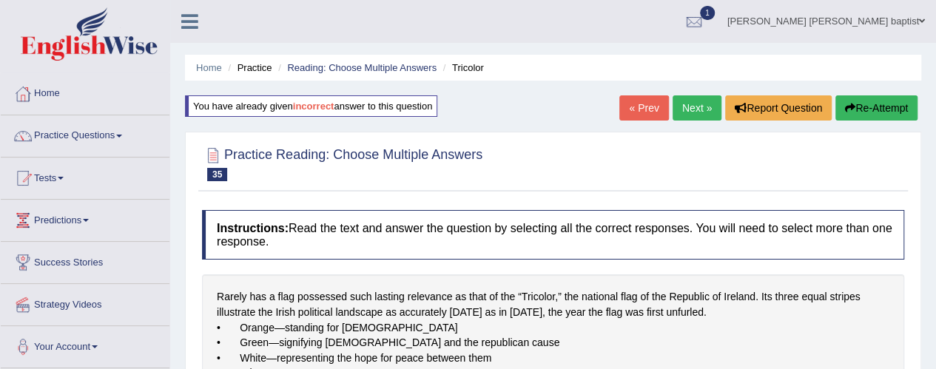
click at [703, 110] on link "Next »" at bounding box center [696, 107] width 49 height 25
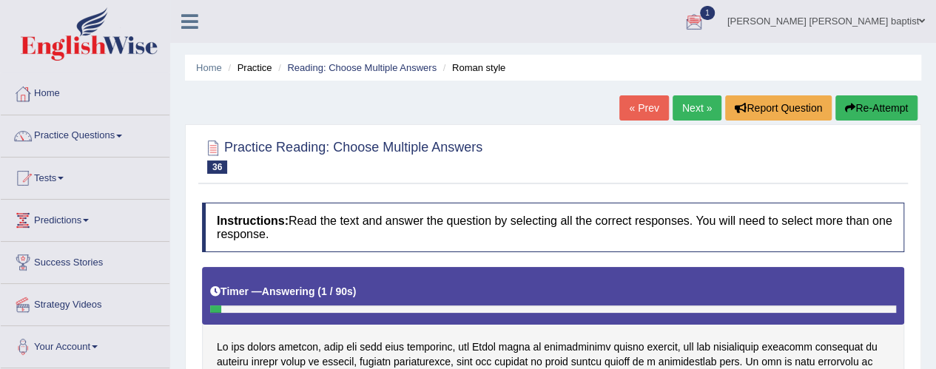
click at [705, 17] on div at bounding box center [694, 22] width 22 height 22
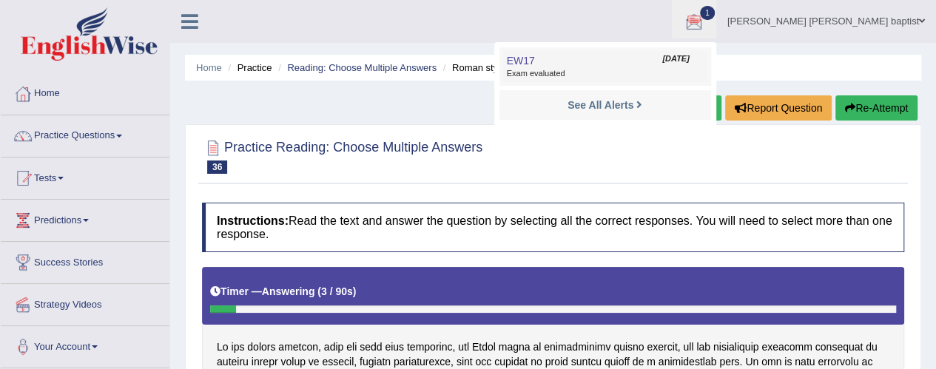
click at [636, 72] on span "Exam evaluated" at bounding box center [605, 74] width 197 height 12
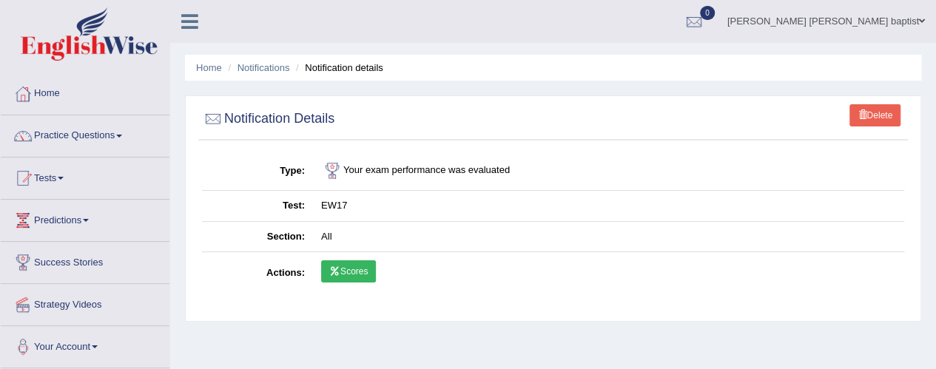
click at [352, 269] on link "Scores" at bounding box center [348, 271] width 55 height 22
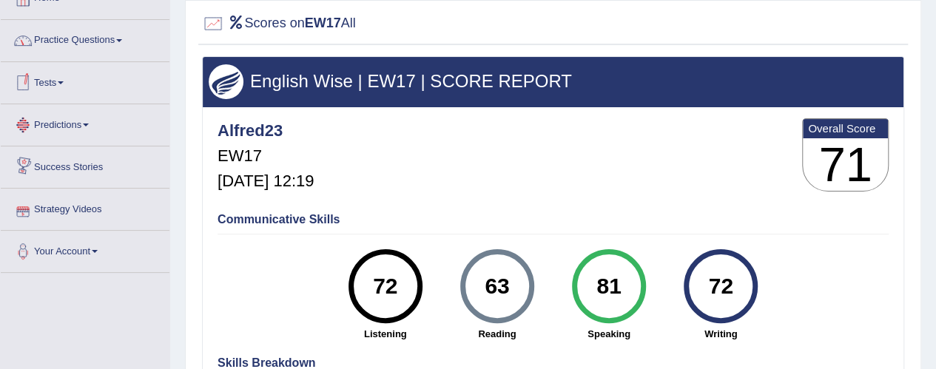
scroll to position [74, 0]
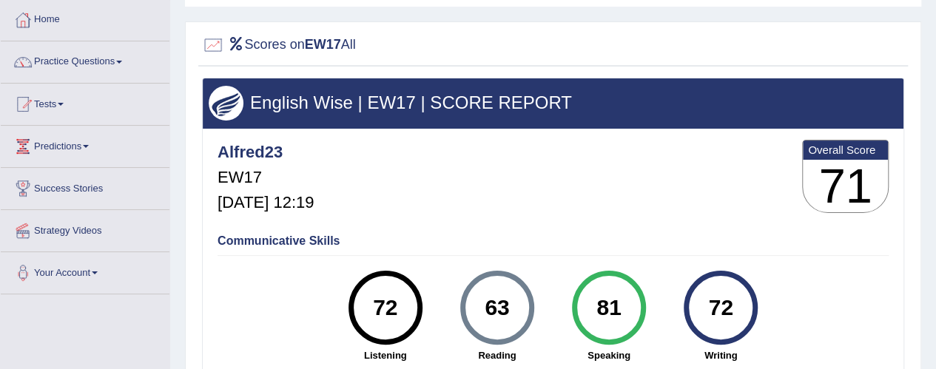
click at [122, 61] on span at bounding box center [119, 62] width 6 height 3
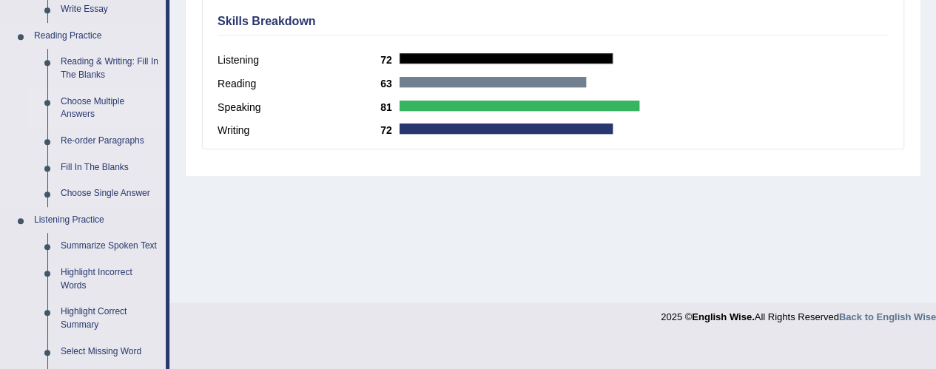
scroll to position [444, 0]
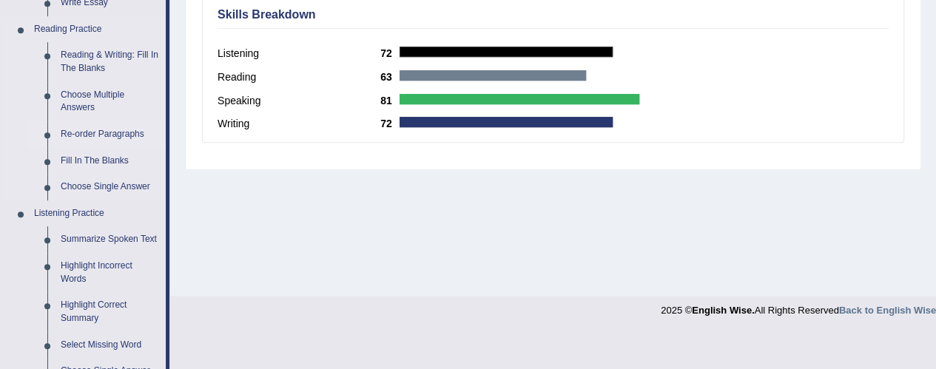
click at [96, 131] on link "Re-order Paragraphs" at bounding box center [110, 134] width 112 height 27
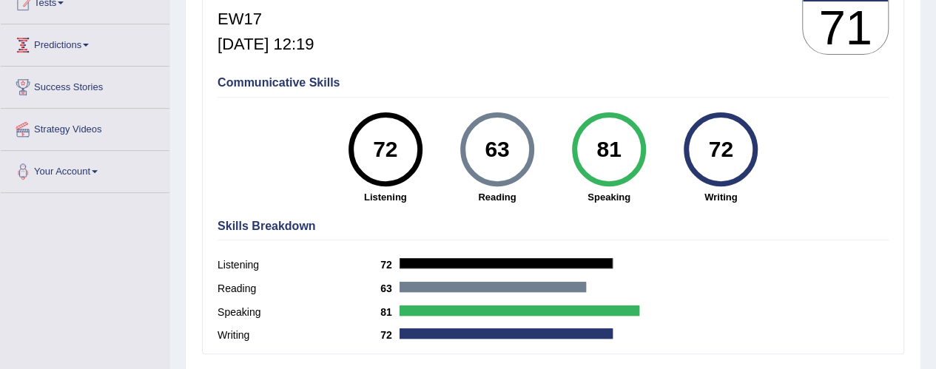
scroll to position [289, 0]
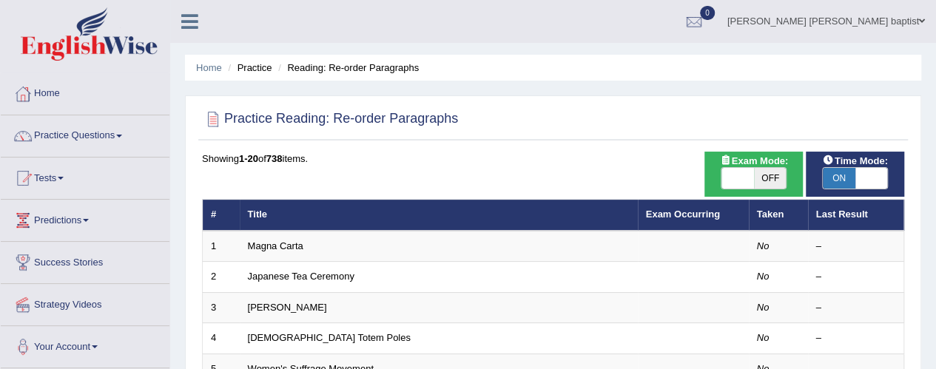
click at [771, 178] on span "OFF" at bounding box center [770, 178] width 33 height 21
checkbox input "true"
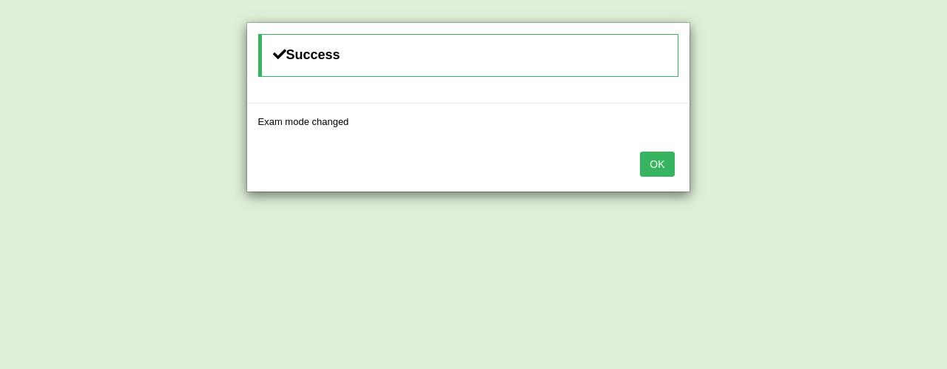
click at [647, 159] on button "OK" at bounding box center [657, 164] width 34 height 25
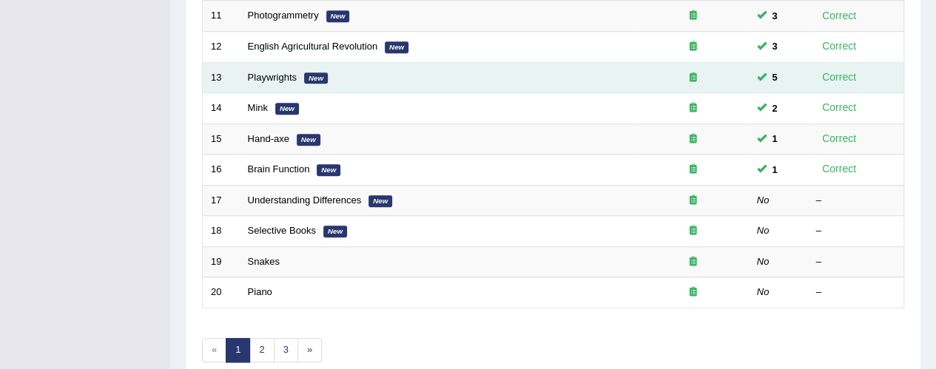
scroll to position [603, 0]
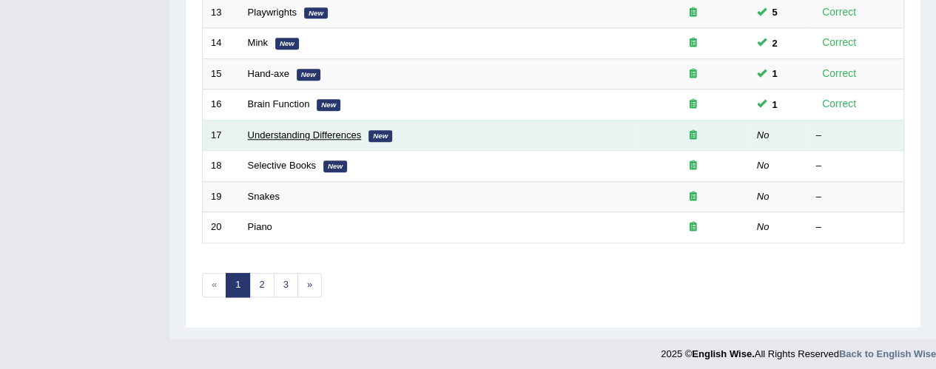
click at [313, 129] on link "Understanding Differences" at bounding box center [305, 134] width 114 height 11
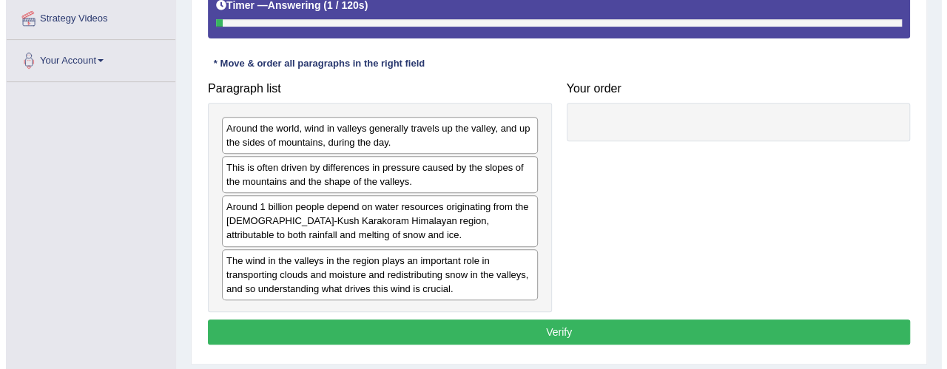
scroll to position [296, 0]
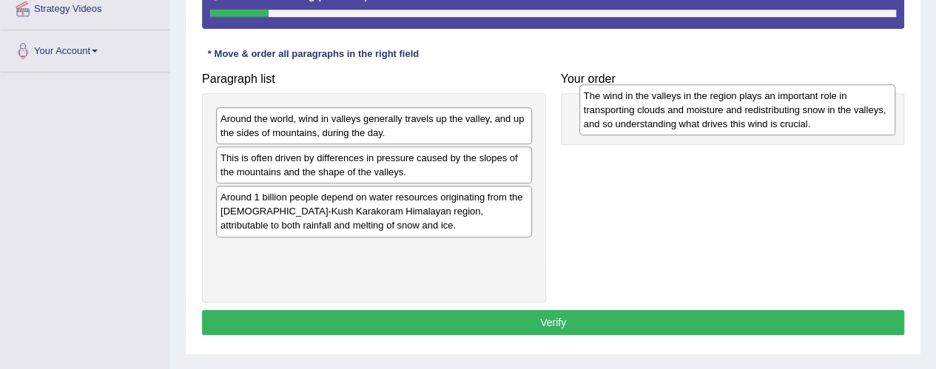
drag, startPoint x: 331, startPoint y: 266, endPoint x: 694, endPoint y: 113, distance: 394.2
click at [694, 113] on div "The wind in the valleys in the region plays an important role in transporting c…" at bounding box center [737, 109] width 316 height 51
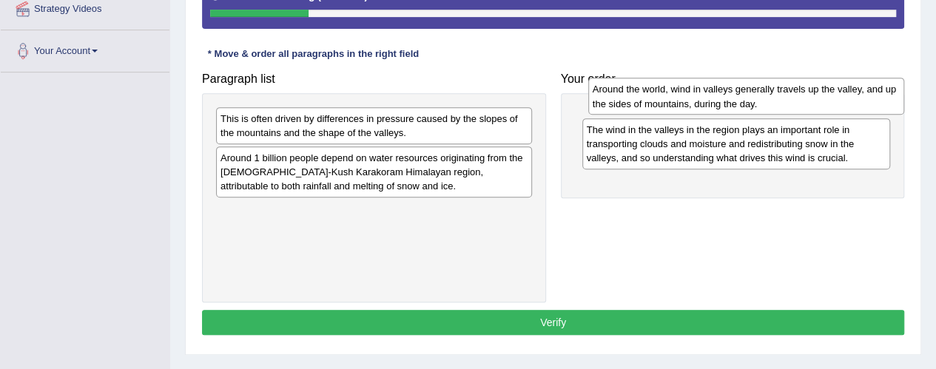
drag, startPoint x: 323, startPoint y: 127, endPoint x: 695, endPoint y: 98, distance: 373.2
click at [695, 98] on div "Around the world, wind in valleys generally travels up the valley, and up the s…" at bounding box center [746, 96] width 316 height 37
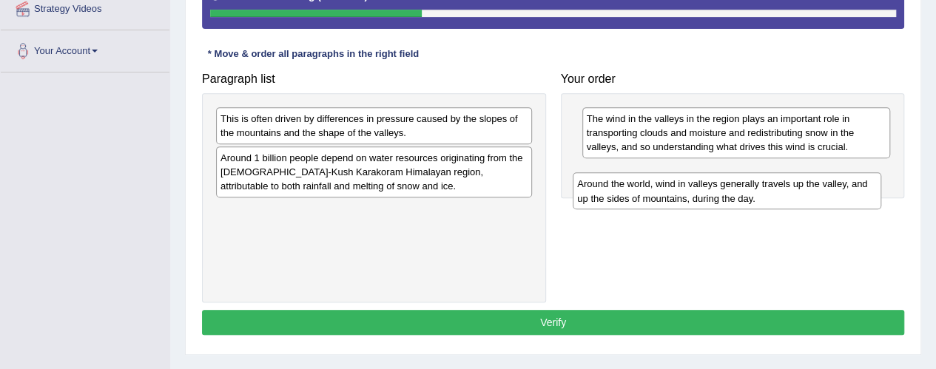
drag, startPoint x: 752, startPoint y: 124, endPoint x: 743, endPoint y: 190, distance: 66.4
click at [743, 190] on div "Around the world, wind in valleys generally travels up the valley, and up the s…" at bounding box center [727, 190] width 308 height 37
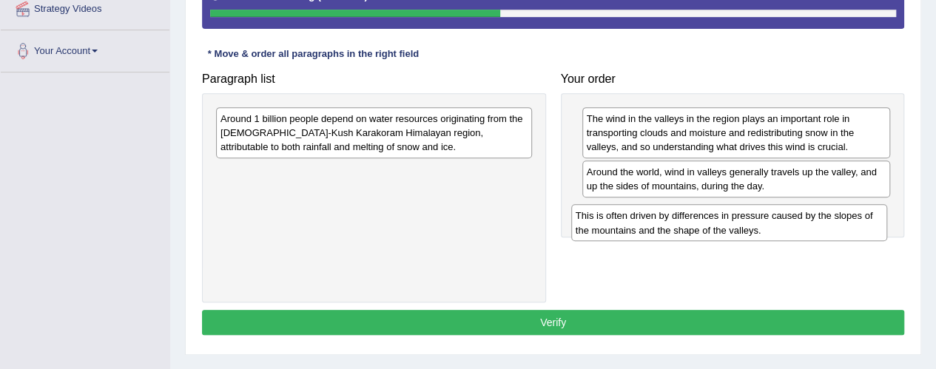
drag, startPoint x: 370, startPoint y: 124, endPoint x: 725, endPoint y: 221, distance: 368.3
click at [725, 221] on div "This is often driven by differences in pressure caused by the slopes of the mou…" at bounding box center [729, 222] width 316 height 37
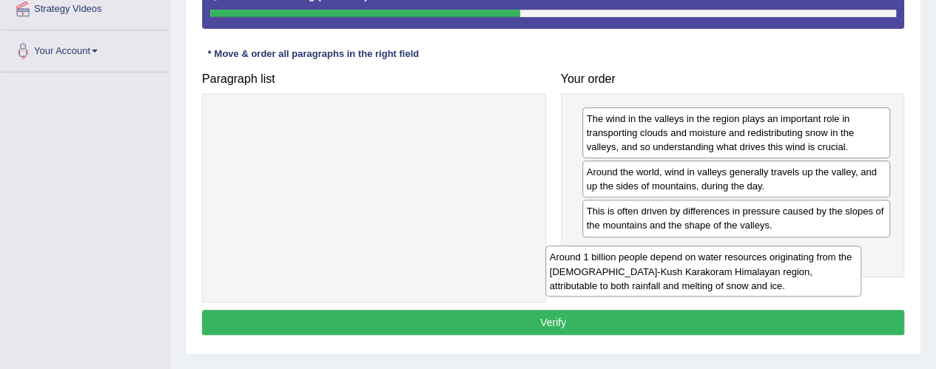
drag, startPoint x: 281, startPoint y: 128, endPoint x: 610, endPoint y: 267, distance: 357.4
click at [610, 267] on div "Around 1 billion people depend on water resources originating from the Hindu-Ku…" at bounding box center [703, 271] width 316 height 51
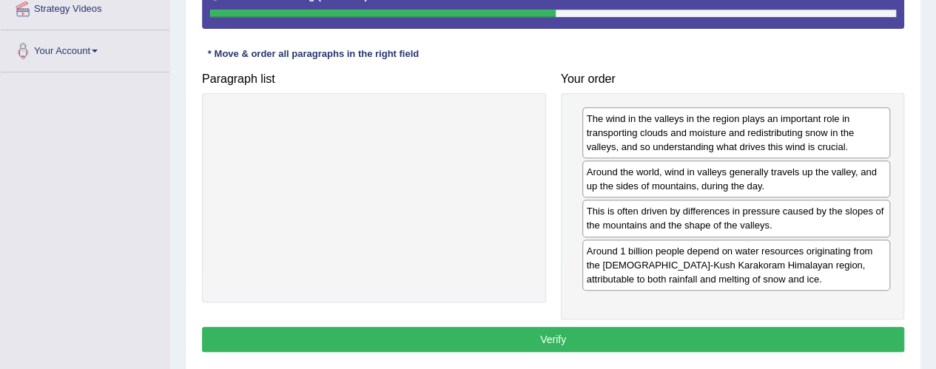
click at [547, 330] on button "Verify" at bounding box center [553, 339] width 702 height 25
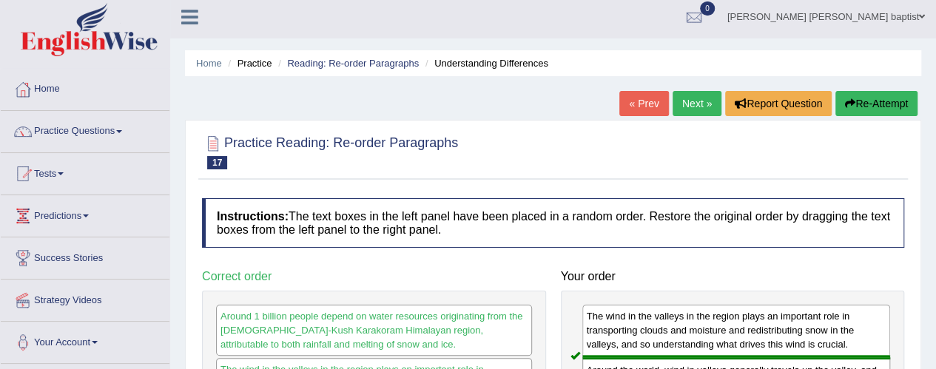
scroll to position [0, 0]
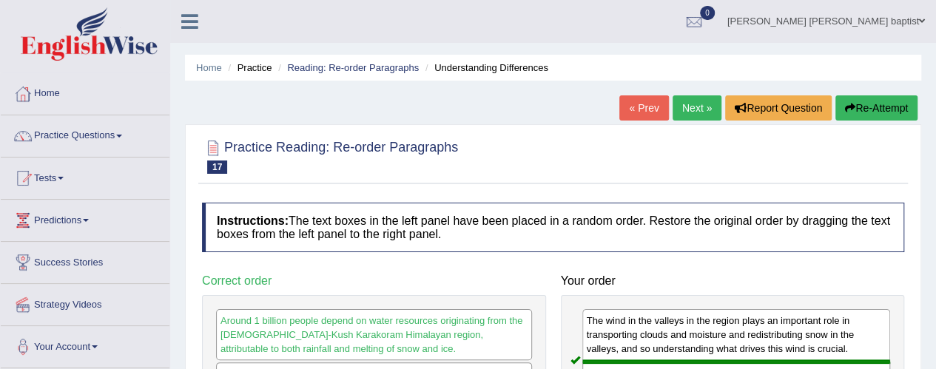
click at [700, 112] on link "Next »" at bounding box center [696, 107] width 49 height 25
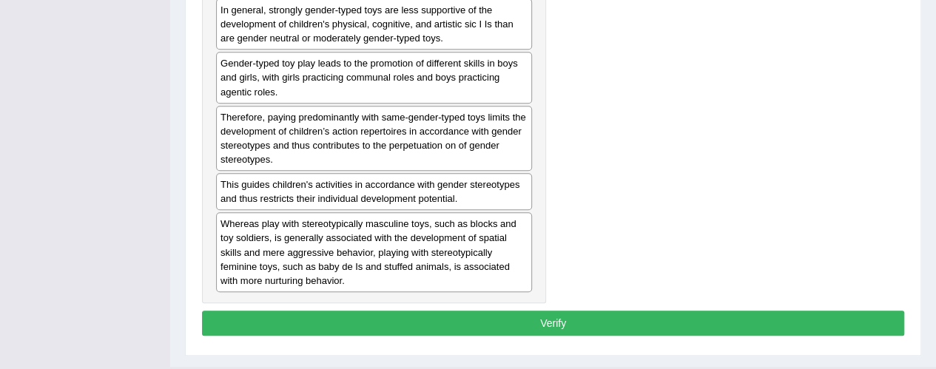
scroll to position [370, 0]
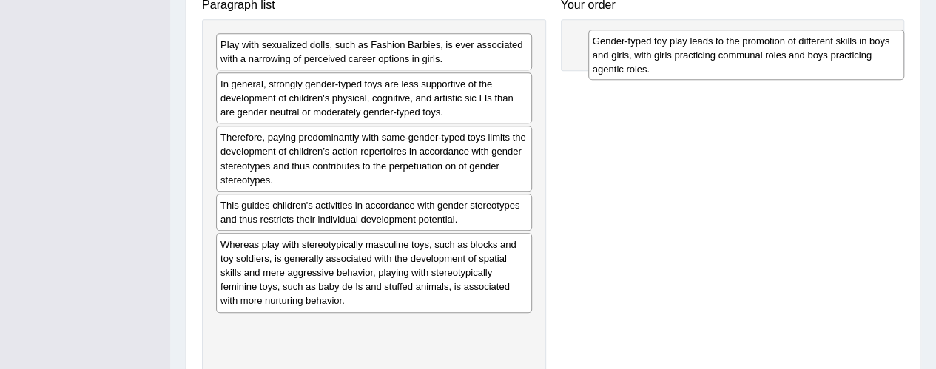
drag, startPoint x: 344, startPoint y: 141, endPoint x: 723, endPoint y: 45, distance: 390.8
click at [723, 45] on div "Gender-typed toy play leads to the promotion of different skills in boys and gi…" at bounding box center [746, 55] width 316 height 51
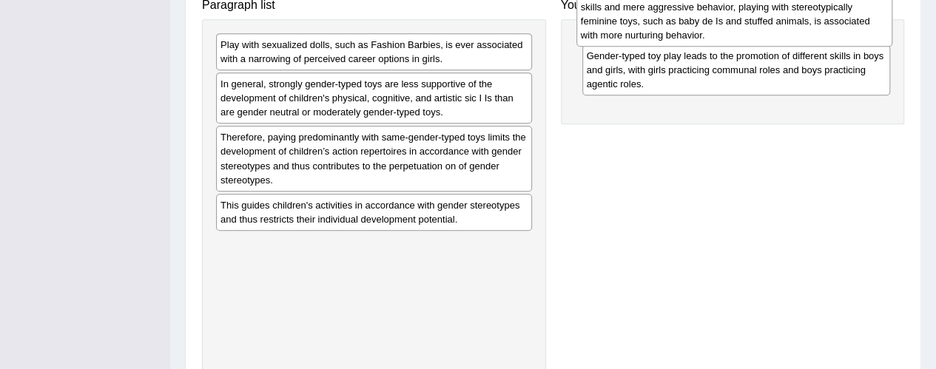
drag, startPoint x: 305, startPoint y: 273, endPoint x: 665, endPoint y: 10, distance: 446.3
click at [665, 10] on div "Whereas play with stereotypically masculine toys, such as blocks and toy soldie…" at bounding box center [734, 6] width 316 height 79
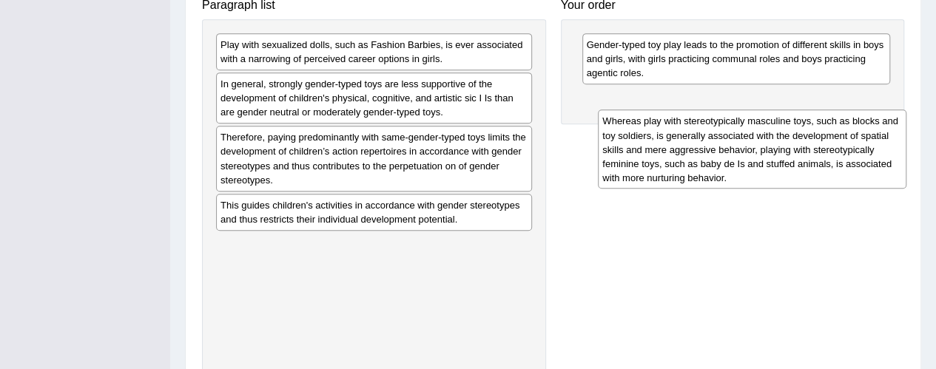
drag, startPoint x: 660, startPoint y: 64, endPoint x: 676, endPoint y: 141, distance: 78.6
click at [676, 141] on div "Whereas play with stereotypically masculine toys, such as blocks and toy soldie…" at bounding box center [752, 148] width 308 height 79
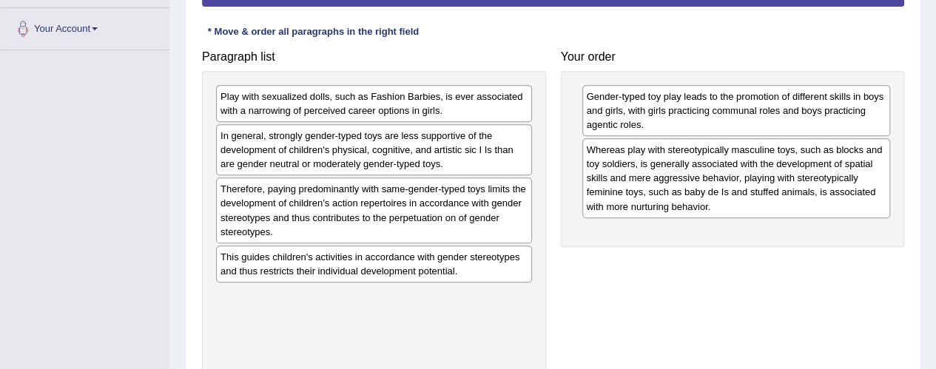
scroll to position [296, 0]
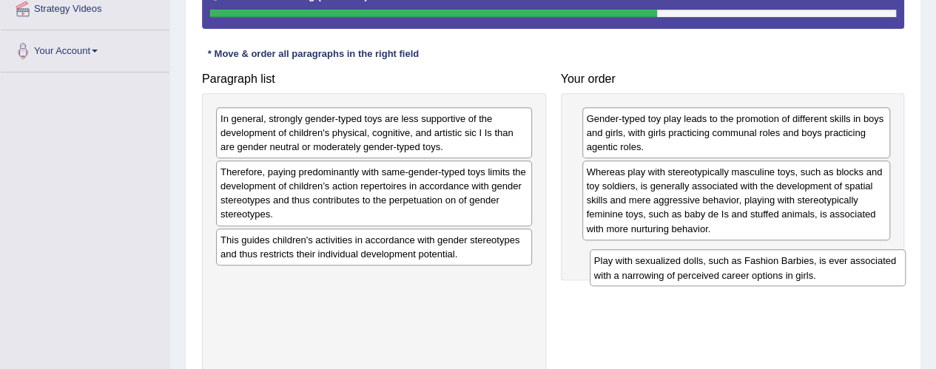
drag, startPoint x: 346, startPoint y: 130, endPoint x: 720, endPoint y: 273, distance: 399.9
click at [720, 273] on div "Play with sexualized dolls, such as Fashion Barbies, is ever associated with a …" at bounding box center [748, 267] width 316 height 37
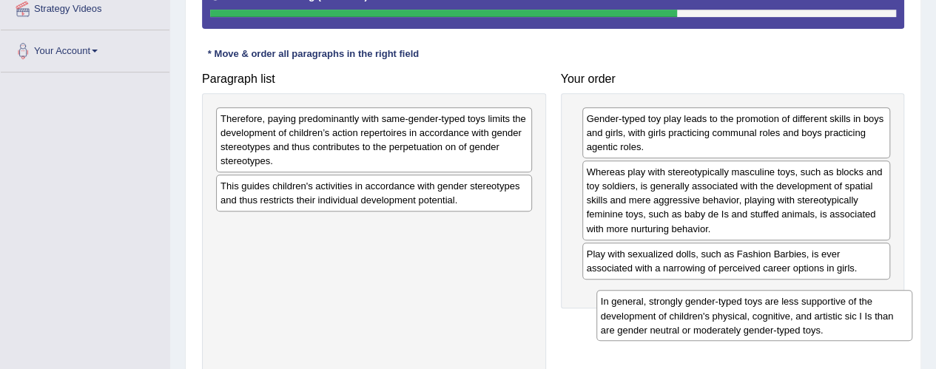
drag, startPoint x: 370, startPoint y: 137, endPoint x: 750, endPoint y: 320, distance: 422.2
click at [750, 320] on div "In general, strongly gender-typed toys are less supportive of the development o…" at bounding box center [754, 315] width 316 height 51
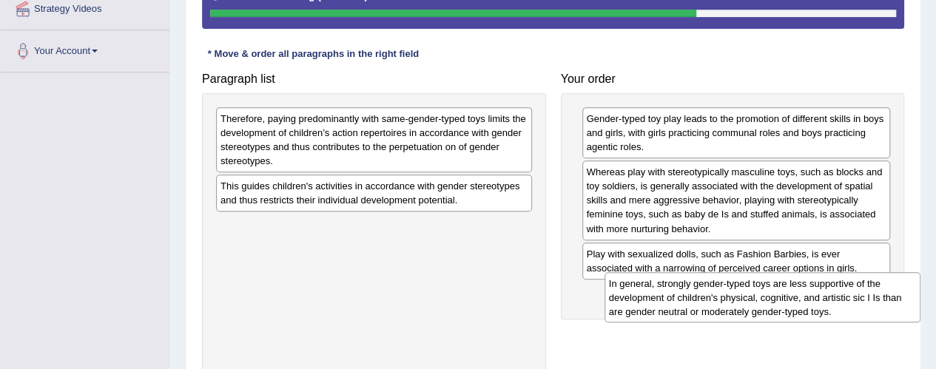
drag, startPoint x: 326, startPoint y: 243, endPoint x: 715, endPoint y: 310, distance: 394.9
click at [715, 310] on div "In general, strongly gender-typed toys are less supportive of the development o…" at bounding box center [762, 297] width 316 height 51
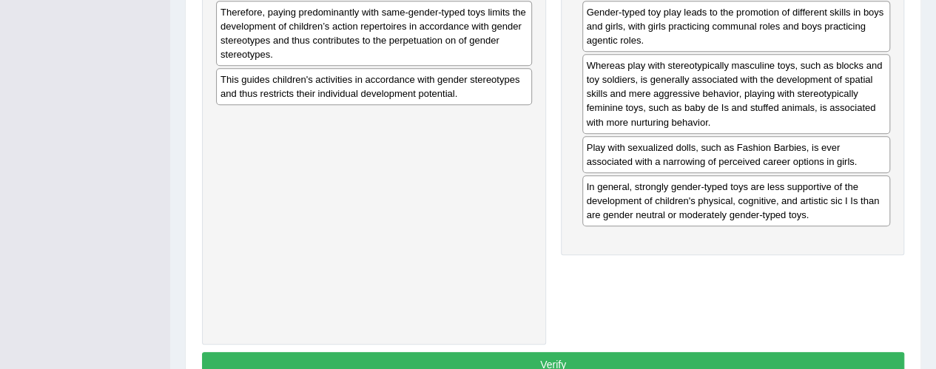
scroll to position [370, 0]
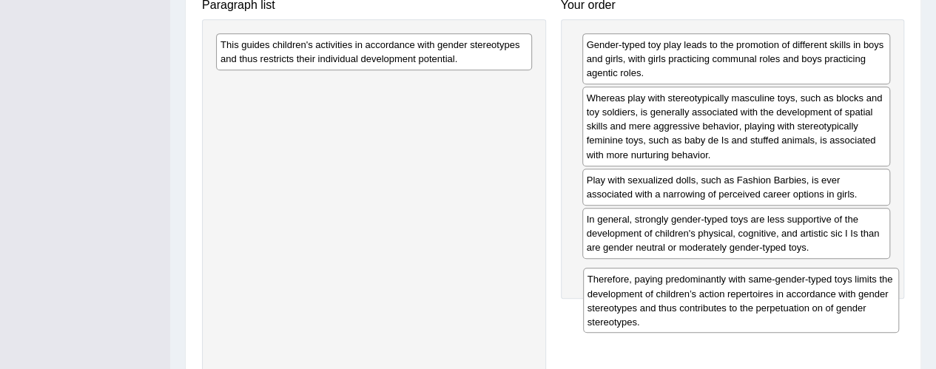
drag, startPoint x: 334, startPoint y: 84, endPoint x: 701, endPoint y: 319, distance: 435.9
click at [701, 319] on div "Therefore, paying predominantly with same-gender-typed toys limits the developm…" at bounding box center [741, 300] width 316 height 65
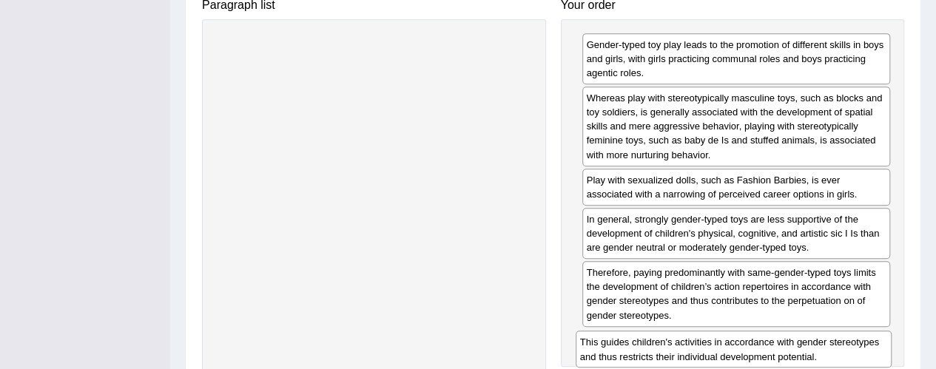
drag, startPoint x: 317, startPoint y: 50, endPoint x: 676, endPoint y: 348, distance: 467.1
click at [676, 348] on div "This guides children's activities in accordance with gender stereotypes and thu…" at bounding box center [734, 349] width 316 height 37
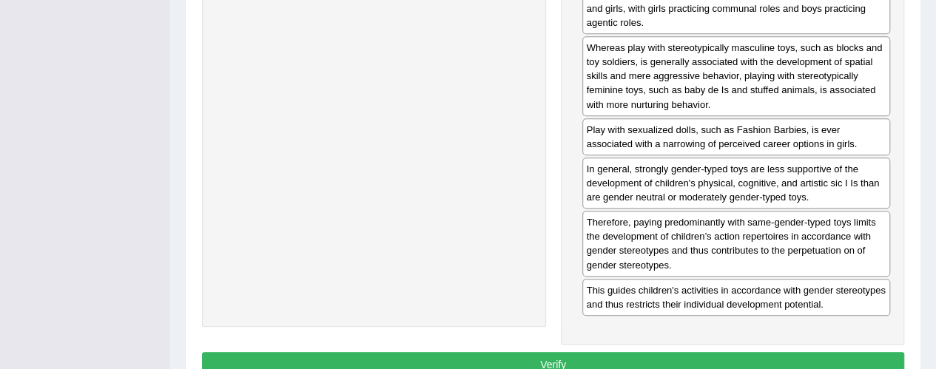
scroll to position [444, 0]
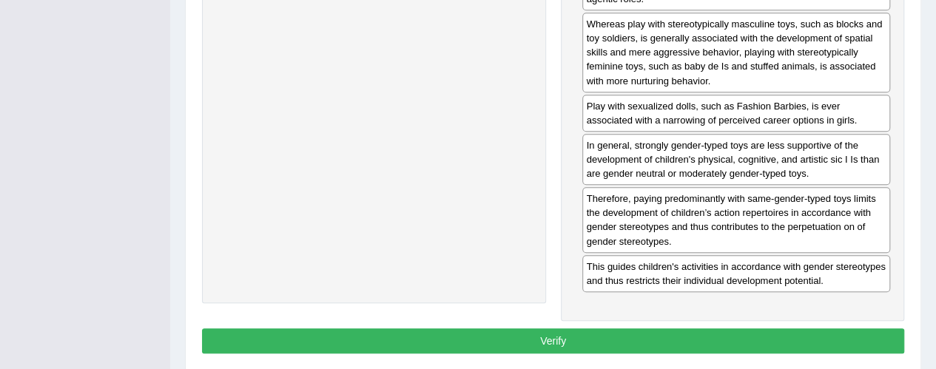
click at [570, 328] on button "Verify" at bounding box center [553, 340] width 702 height 25
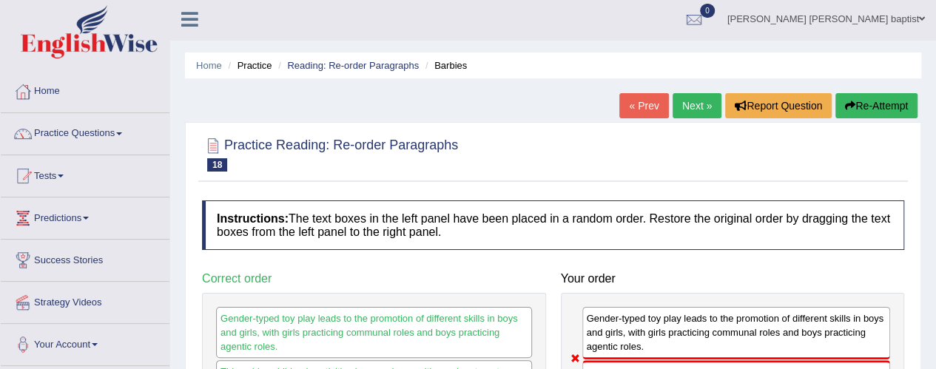
scroll to position [0, 0]
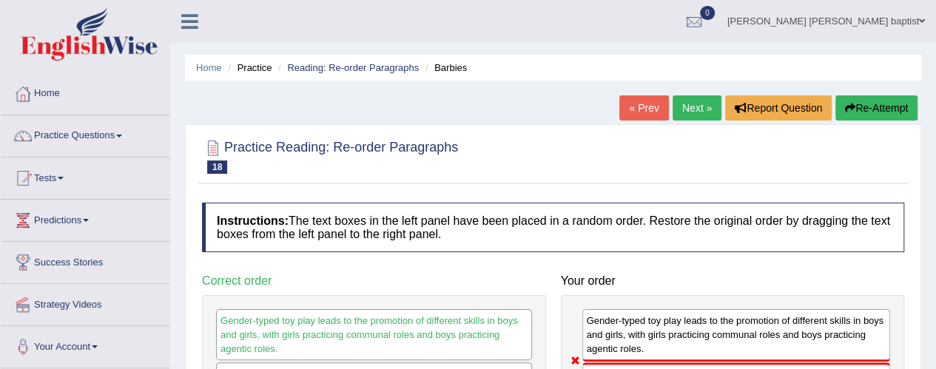
click at [701, 101] on link "Next »" at bounding box center [696, 107] width 49 height 25
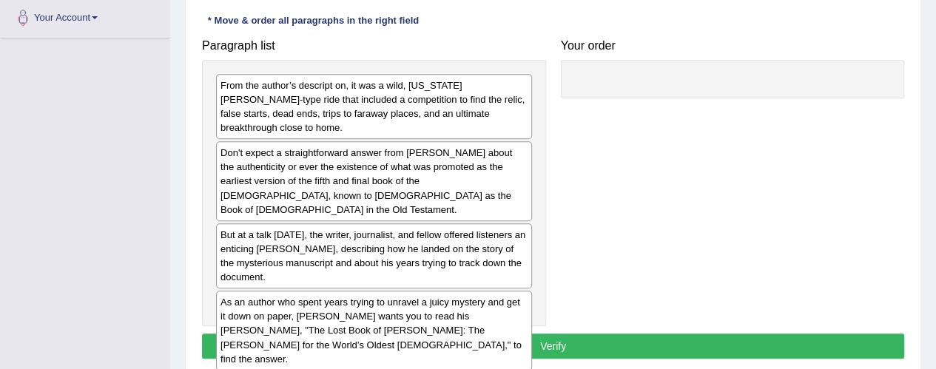
scroll to position [296, 0]
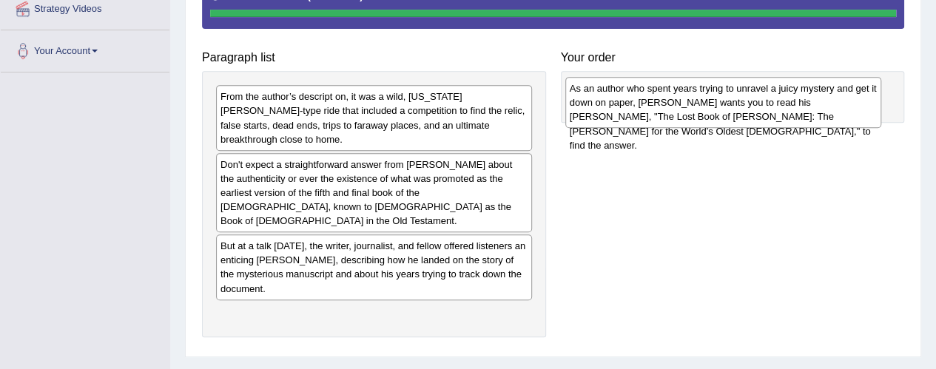
drag, startPoint x: 362, startPoint y: 301, endPoint x: 712, endPoint y: 106, distance: 400.1
click at [712, 106] on div "As an author who spent years trying to unravel a juicy mystery and get it down …" at bounding box center [723, 102] width 316 height 51
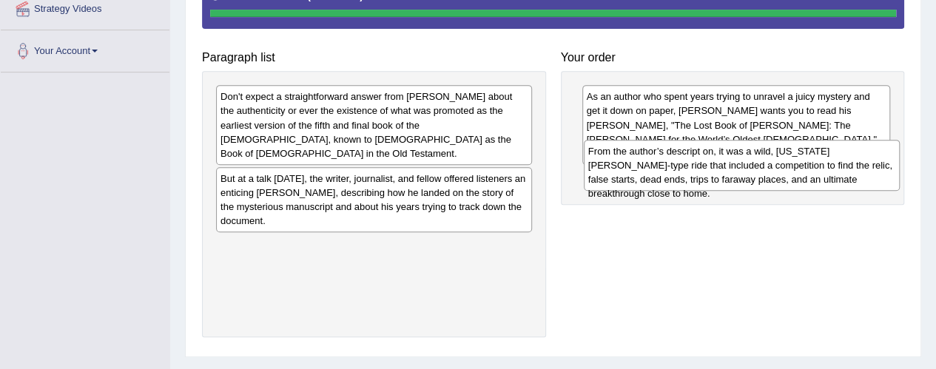
drag, startPoint x: 351, startPoint y: 119, endPoint x: 719, endPoint y: 174, distance: 371.7
click at [719, 174] on div "From the author’s descript on, it was a wild, [US_STATE][PERSON_NAME]-type ride…" at bounding box center [742, 165] width 316 height 51
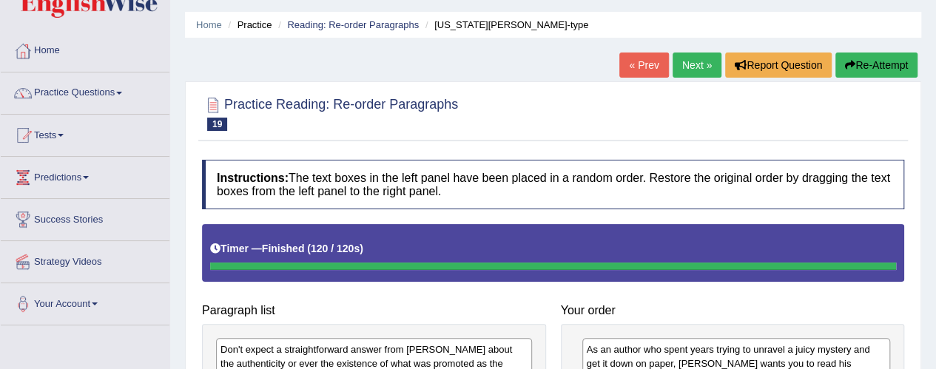
scroll to position [37, 0]
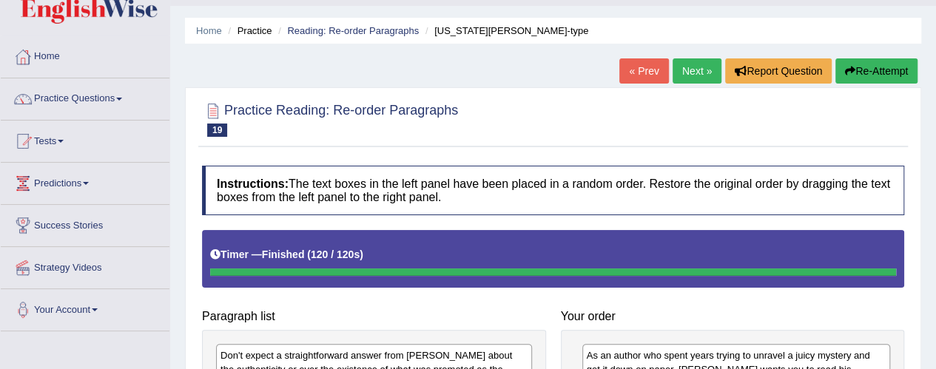
click at [889, 69] on button "Re-Attempt" at bounding box center [876, 70] width 82 height 25
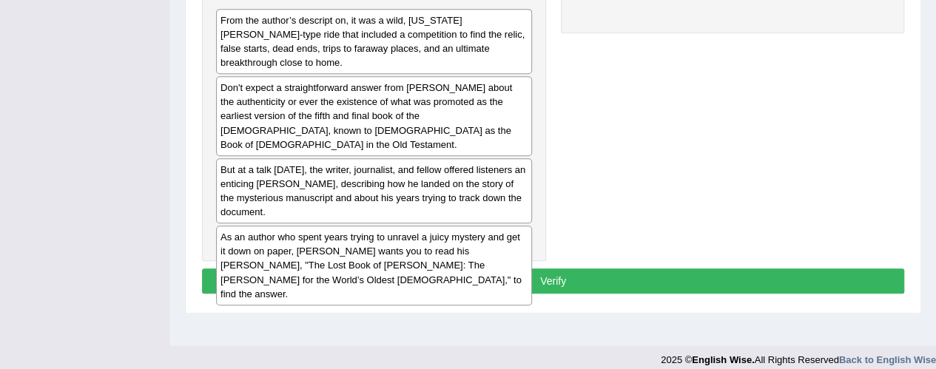
scroll to position [407, 0]
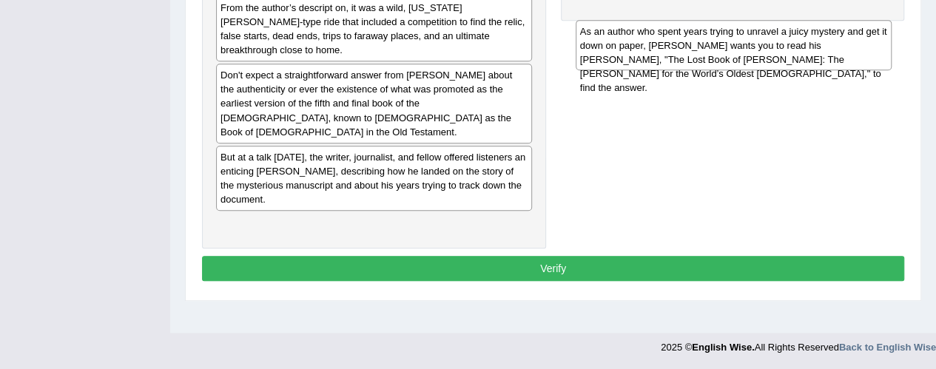
drag, startPoint x: 394, startPoint y: 218, endPoint x: 753, endPoint y: 54, distance: 395.3
click at [753, 54] on div "As an author who spent years trying to unravel a juicy mystery and get it down …" at bounding box center [734, 45] width 316 height 51
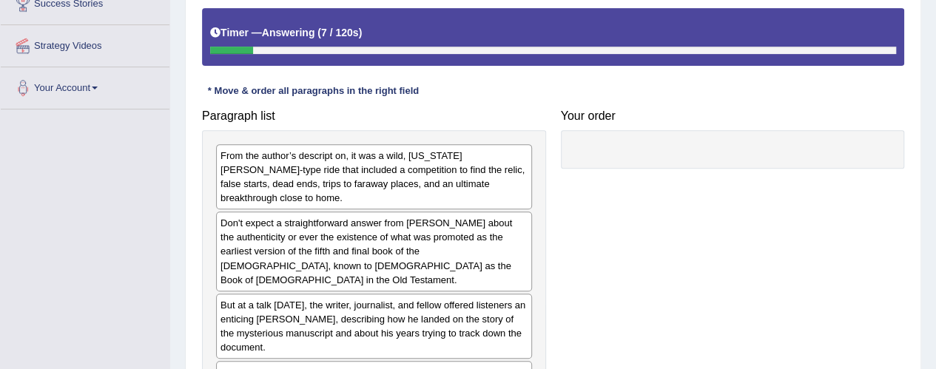
scroll to position [333, 0]
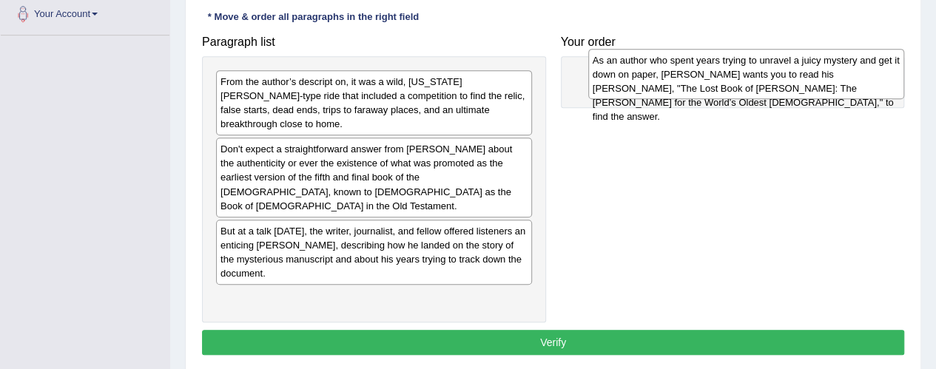
drag, startPoint x: 343, startPoint y: 294, endPoint x: 715, endPoint y: 86, distance: 426.6
click at [715, 86] on div "As an author who spent years trying to unravel a juicy mystery and get it down …" at bounding box center [746, 74] width 316 height 51
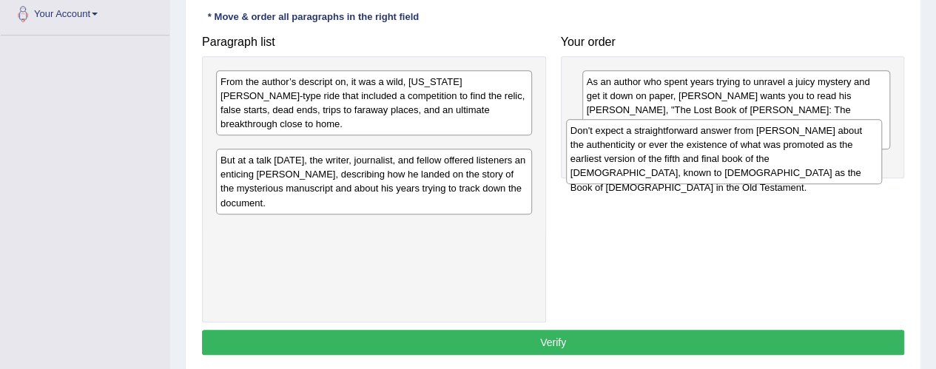
drag, startPoint x: 441, startPoint y: 146, endPoint x: 712, endPoint y: 149, distance: 271.5
click at [712, 149] on div "Don't expect a straightforward answer from [PERSON_NAME] about the authenticity…" at bounding box center [724, 151] width 316 height 65
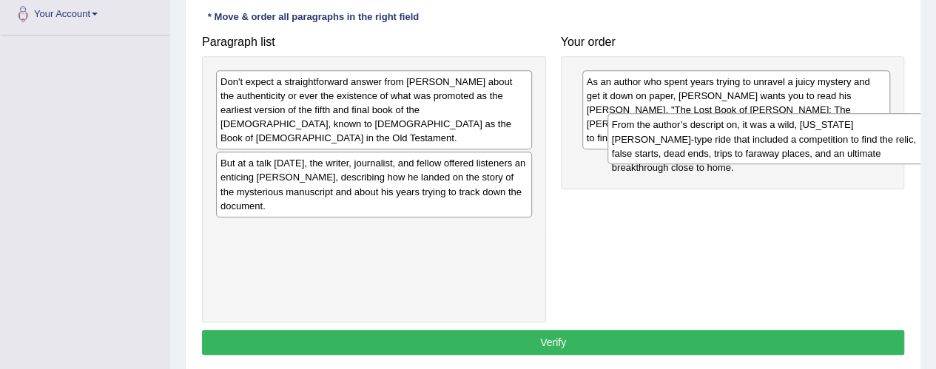
drag, startPoint x: 370, startPoint y: 100, endPoint x: 761, endPoint y: 144, distance: 393.9
click at [761, 144] on div "From the author’s descript on, it was a wild, [US_STATE][PERSON_NAME]-type ride…" at bounding box center [765, 138] width 316 height 51
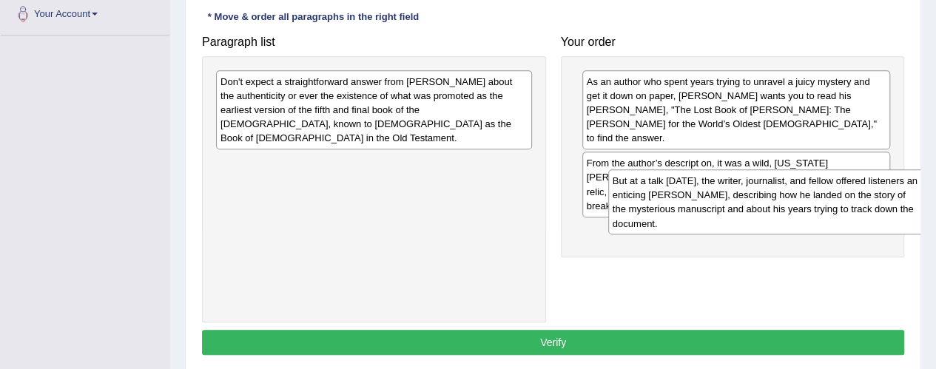
drag, startPoint x: 382, startPoint y: 161, endPoint x: 774, endPoint y: 195, distance: 393.5
click at [774, 195] on div "But at a talk [DATE], the writer, journalist, and fellow offered listeners an e…" at bounding box center [766, 201] width 316 height 65
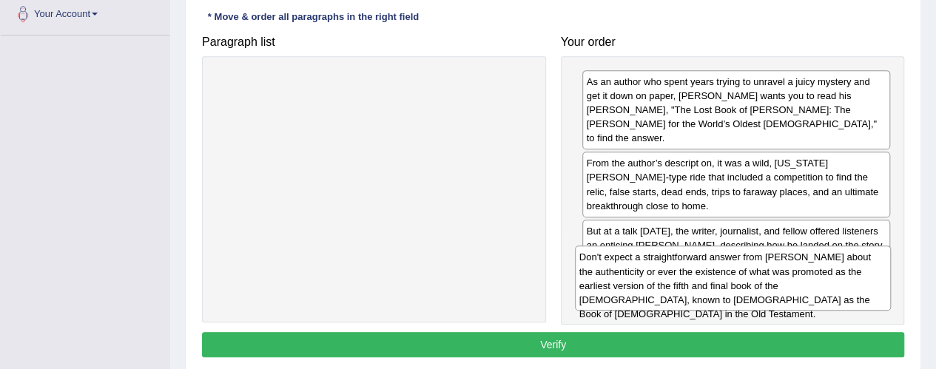
drag, startPoint x: 405, startPoint y: 107, endPoint x: 764, endPoint y: 283, distance: 399.7
click at [764, 283] on div "Don't expect a straightforward answer from [PERSON_NAME] about the authenticity…" at bounding box center [733, 278] width 316 height 65
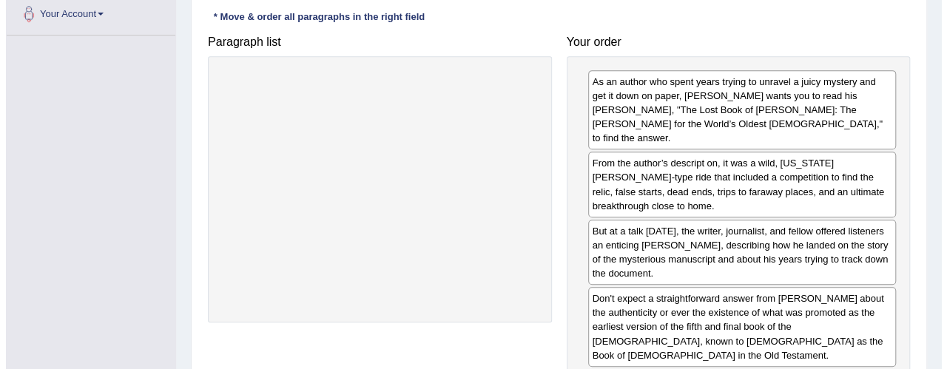
scroll to position [407, 0]
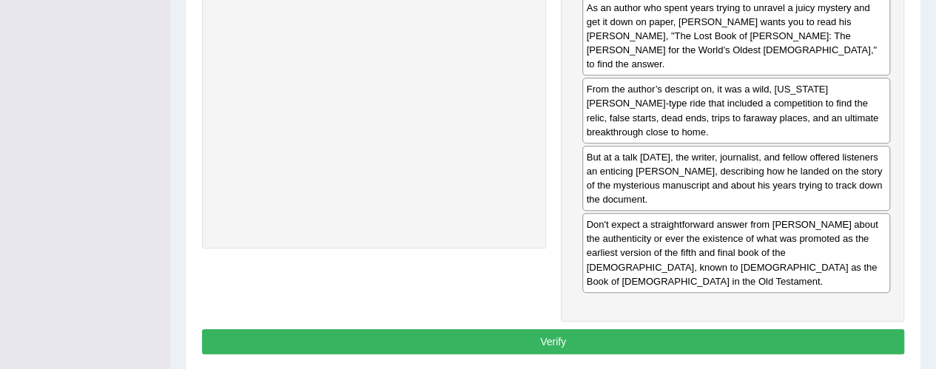
click at [579, 329] on button "Verify" at bounding box center [553, 341] width 702 height 25
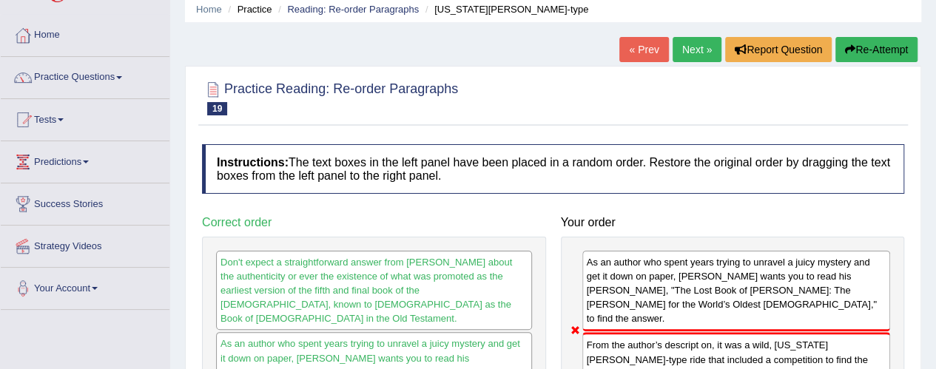
scroll to position [0, 0]
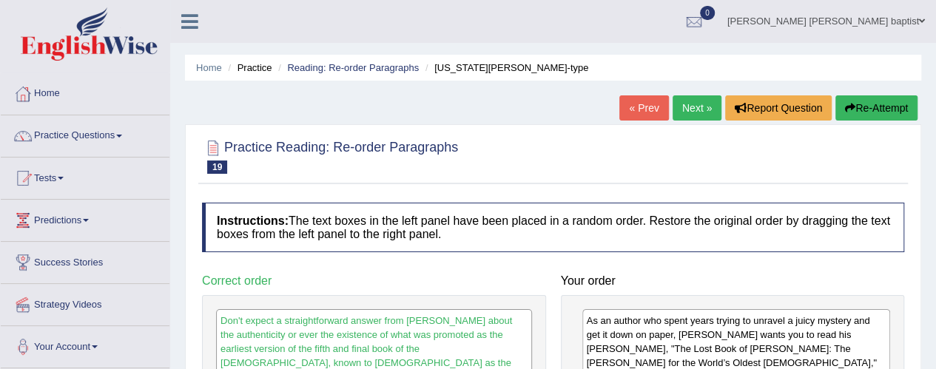
click at [868, 115] on button "Re-Attempt" at bounding box center [876, 107] width 82 height 25
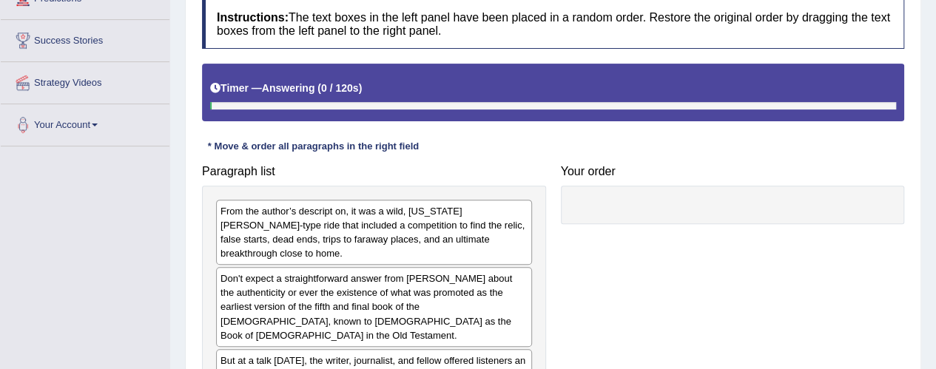
scroll to position [222, 0]
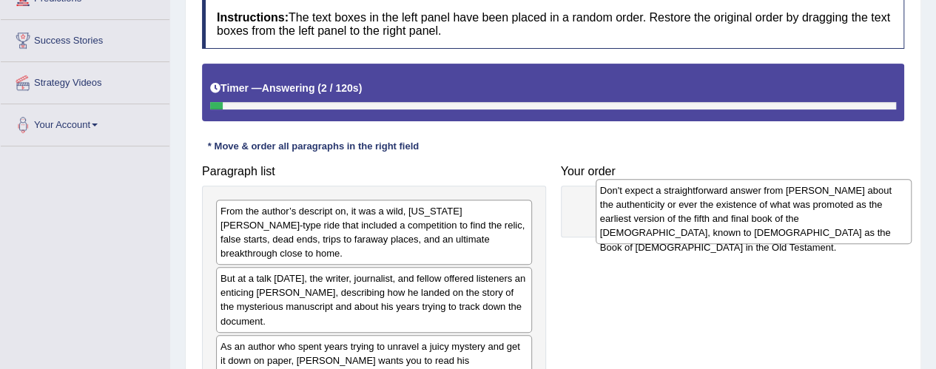
drag, startPoint x: 390, startPoint y: 280, endPoint x: 769, endPoint y: 206, distance: 386.5
click at [769, 206] on div "Don't expect a straightforward answer from [PERSON_NAME] about the authenticity…" at bounding box center [754, 211] width 316 height 65
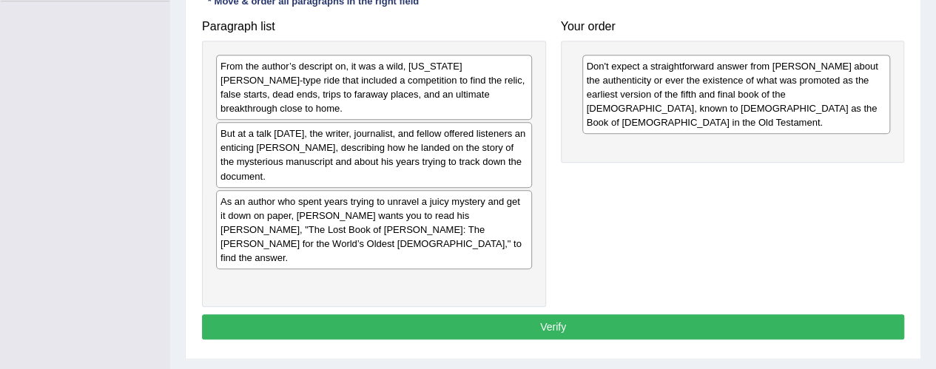
scroll to position [370, 0]
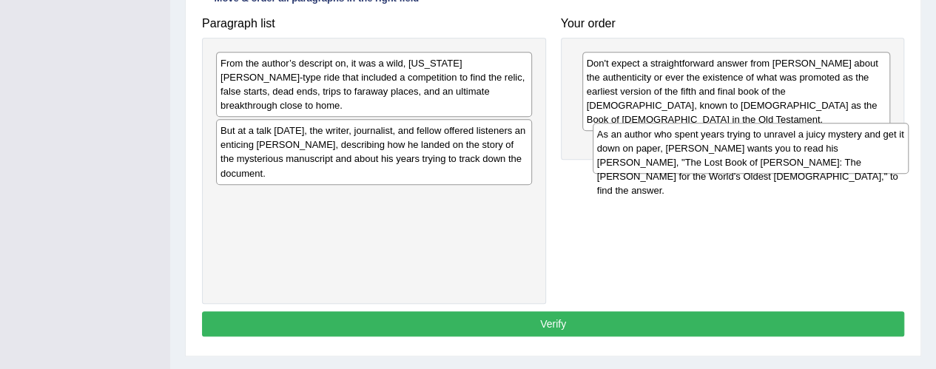
drag, startPoint x: 251, startPoint y: 196, endPoint x: 627, endPoint y: 147, distance: 379.7
click at [627, 147] on div "As an author who spent years trying to unravel a juicy mystery and get it down …" at bounding box center [751, 148] width 316 height 51
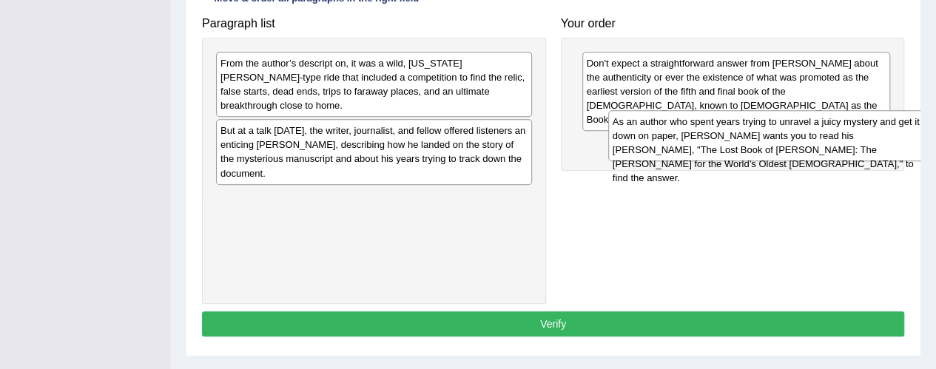
drag, startPoint x: 425, startPoint y: 203, endPoint x: 815, endPoint y: 135, distance: 396.4
click at [815, 135] on div "As an author who spent years trying to unravel a juicy mystery and get it down …" at bounding box center [766, 135] width 316 height 51
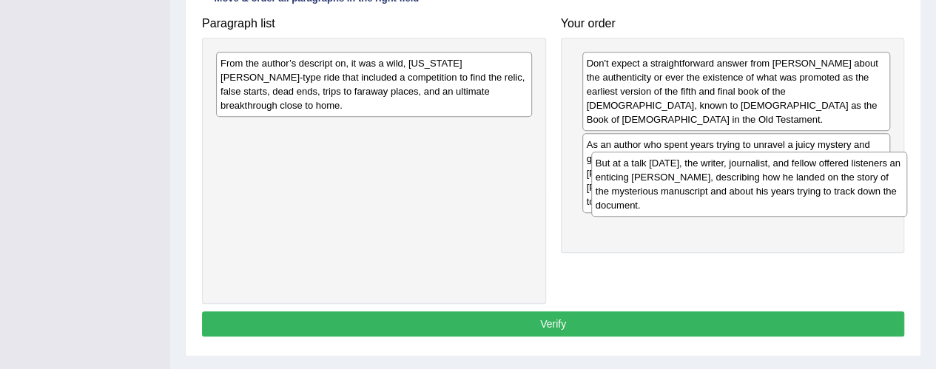
drag, startPoint x: 420, startPoint y: 140, endPoint x: 795, endPoint y: 187, distance: 378.1
click at [795, 187] on div "But at a talk [DATE], the writer, journalist, and fellow offered listeners an e…" at bounding box center [749, 184] width 316 height 65
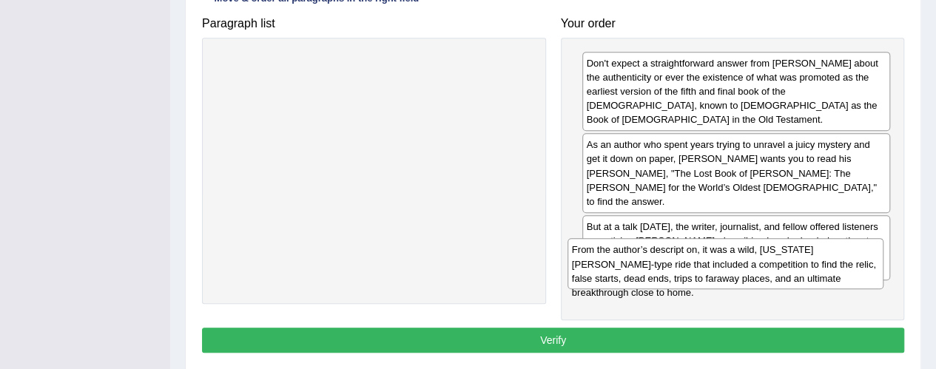
drag, startPoint x: 405, startPoint y: 72, endPoint x: 757, endPoint y: 259, distance: 398.1
click at [757, 259] on div "From the author’s descript on, it was a wild, [US_STATE][PERSON_NAME]-type ride…" at bounding box center [725, 263] width 316 height 51
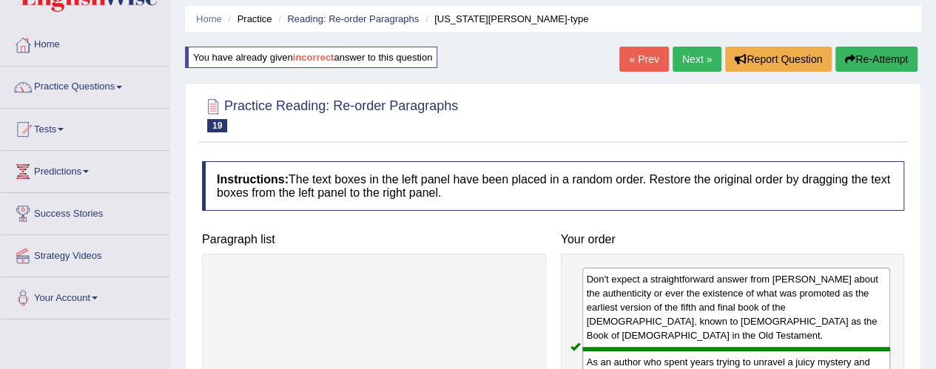
scroll to position [44, 0]
